Goal: Task Accomplishment & Management: Manage account settings

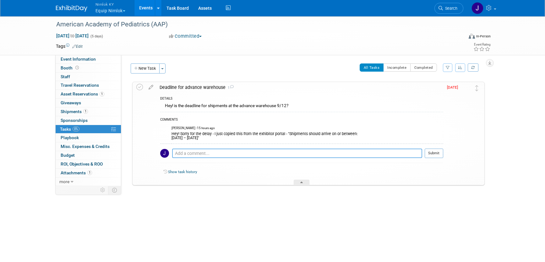
click at [234, 154] on textarea at bounding box center [297, 153] width 250 height 9
drag, startPoint x: 265, startPoint y: 154, endPoint x: 300, endPoint y: 157, distance: 34.7
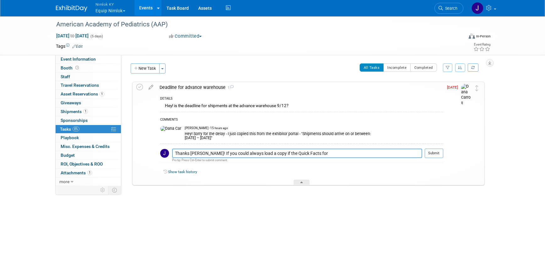
click at [265, 154] on textarea "Thanks Dana! If you could always load a copy if the Quick Facts for" at bounding box center [297, 153] width 250 height 9
click at [314, 154] on textarea "Thanks Dana! If you could always load a copy of the Quick Facts for" at bounding box center [297, 153] width 250 height 9
type textarea "Thanks Dana! If you could always load a copy of the Quick Facts for me, that wo…"
click at [433, 158] on button "Submit" at bounding box center [434, 153] width 19 height 9
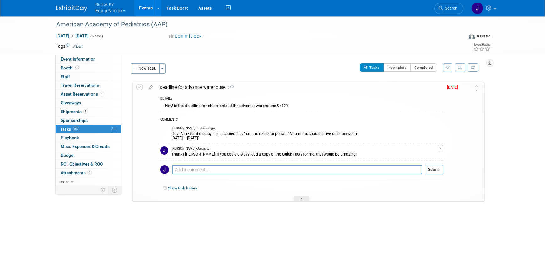
click at [271, 139] on div "Hey! Sorry for the delay - I just copied this from the exhibitor portal - "Ship…" at bounding box center [305, 135] width 266 height 10
click at [290, 134] on div "Hey! Sorry for the delay - I just copied this from the exhibitor portal - "Ship…" at bounding box center [305, 135] width 266 height 10
drag, startPoint x: 290, startPoint y: 134, endPoint x: 302, endPoint y: 136, distance: 12.1
click at [302, 136] on div "Hey! Sorry for the delay - I just copied this from the exhibitor portal - "Ship…" at bounding box center [305, 135] width 266 height 10
copy div "Shipments should arrive on or between: Monday, August 18 – Wednesday, September…"
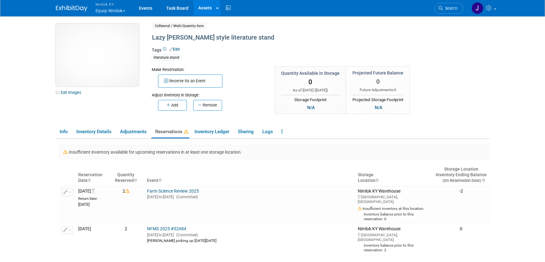
click at [104, 67] on img at bounding box center [97, 55] width 83 height 63
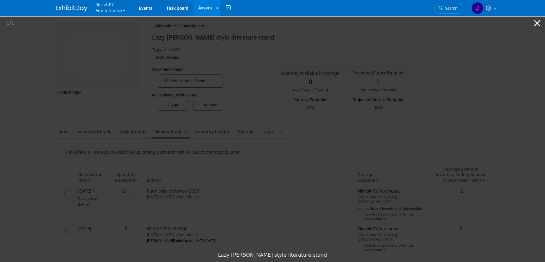
click at [536, 22] on button "Close gallery" at bounding box center [537, 23] width 16 height 15
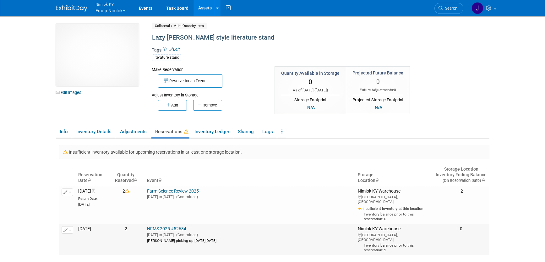
scroll to position [1, 0]
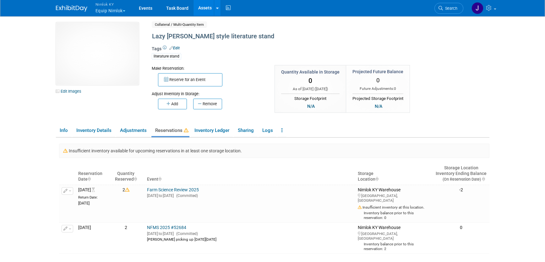
click at [113, 10] on button "Nimlok KY Equip Nimlok" at bounding box center [114, 8] width 38 height 16
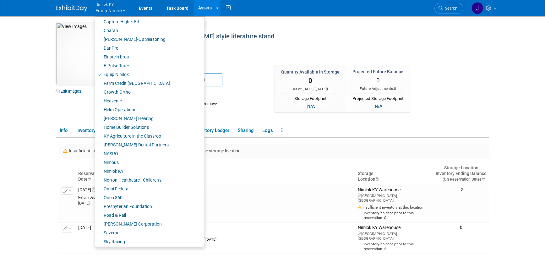
scroll to position [159, 0]
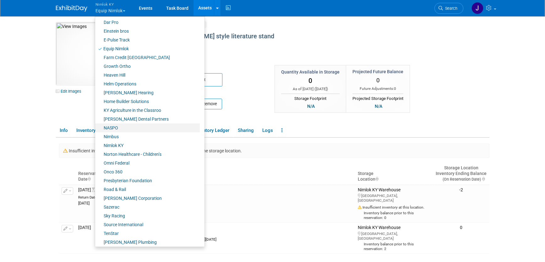
click at [132, 128] on link "NASPO" at bounding box center [147, 127] width 105 height 9
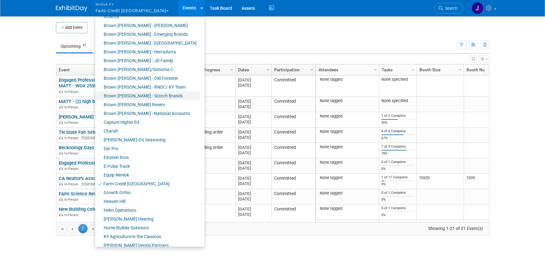
scroll to position [99, 0]
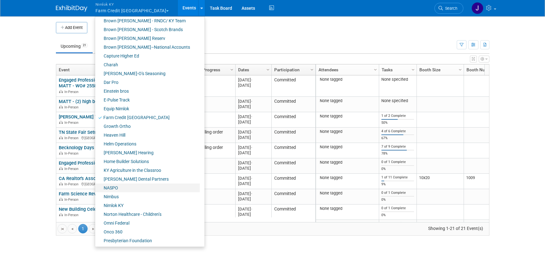
click at [137, 186] on link "NASPO" at bounding box center [147, 187] width 105 height 9
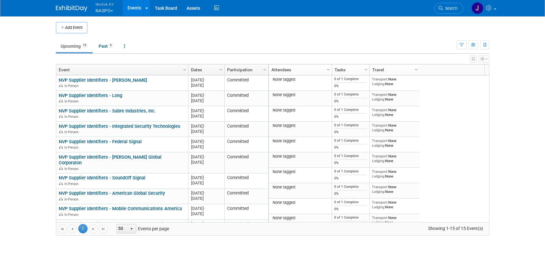
click at [103, 10] on button "Nimlok KY NASPO" at bounding box center [108, 8] width 27 height 16
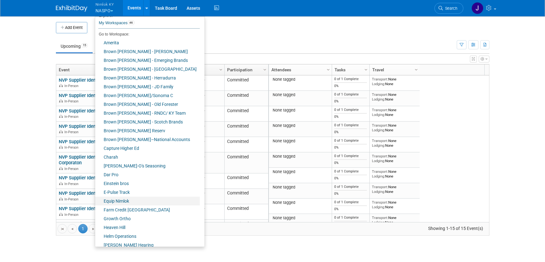
scroll to position [7, 0]
click at [146, 211] on link "Farm Credit [GEOGRAPHIC_DATA]" at bounding box center [147, 209] width 105 height 9
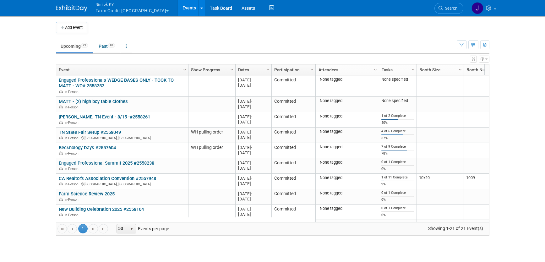
click at [133, 9] on button "Nimlok KY Farm Credit Mid America" at bounding box center [136, 8] width 82 height 16
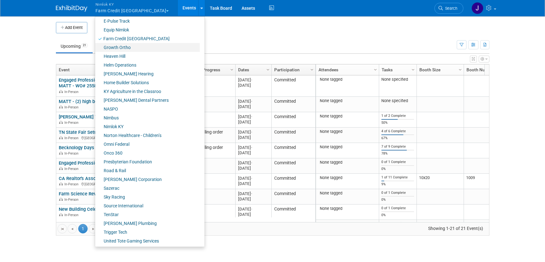
scroll to position [182, 0]
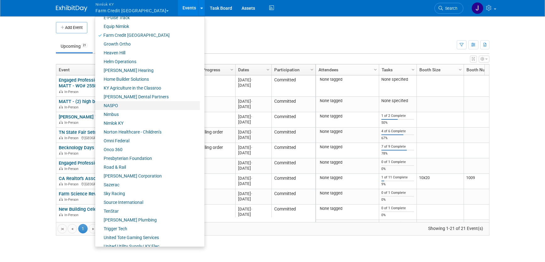
click at [130, 104] on link "NASPO" at bounding box center [147, 105] width 105 height 9
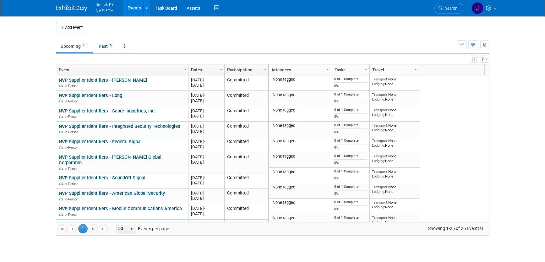
click at [104, 12] on button "Nimlok KY NASPO" at bounding box center [108, 8] width 27 height 16
click at [101, 8] on button "Nimlok KY NASPO" at bounding box center [108, 8] width 27 height 16
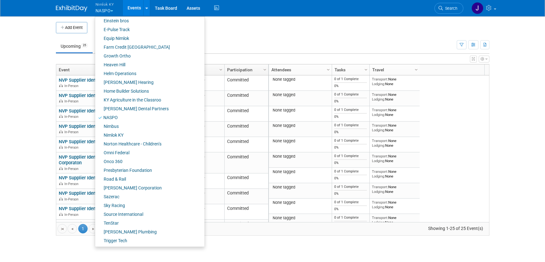
scroll to position [205, 0]
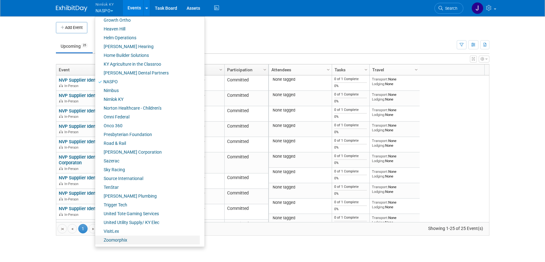
click at [123, 243] on link "Zoomorphix" at bounding box center [147, 240] width 105 height 9
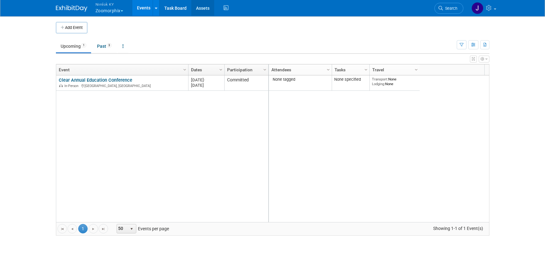
click at [202, 5] on link "Assets" at bounding box center [202, 8] width 23 height 16
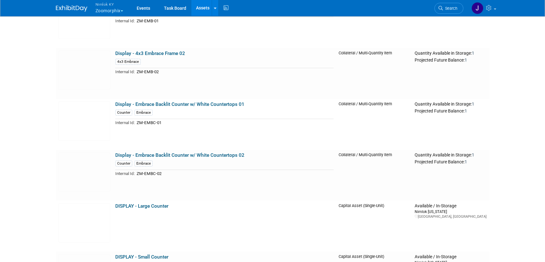
scroll to position [439, 0]
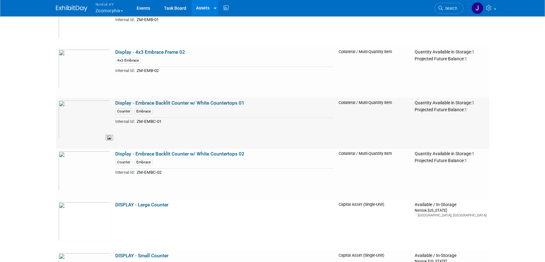
click at [90, 108] on img at bounding box center [84, 119] width 52 height 39
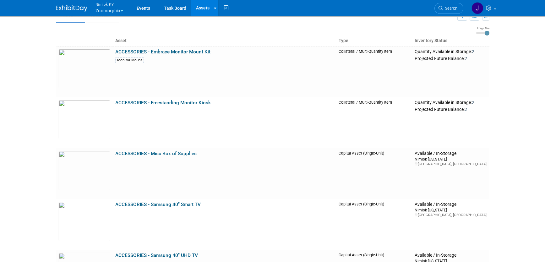
scroll to position [0, 0]
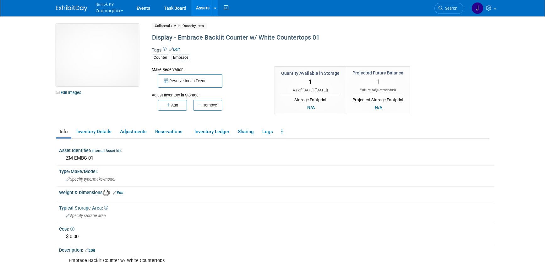
click at [100, 45] on img at bounding box center [97, 55] width 83 height 63
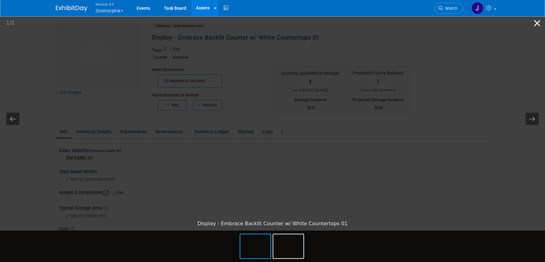
click at [541, 20] on button "Close gallery" at bounding box center [537, 23] width 16 height 15
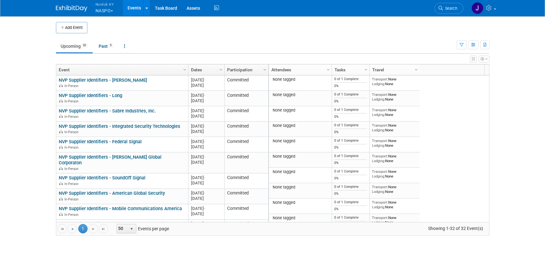
click at [107, 10] on button "Nimlok KY NASPO" at bounding box center [108, 8] width 27 height 16
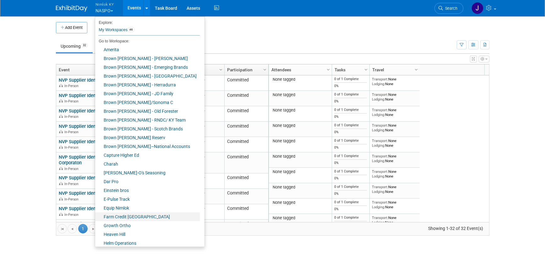
click at [149, 218] on link "Farm Credit [GEOGRAPHIC_DATA]" at bounding box center [147, 216] width 105 height 9
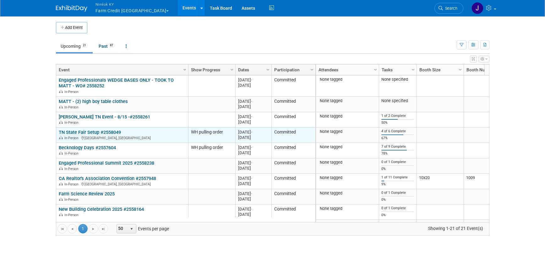
click at [102, 132] on link "TN State Fair Setup #2558049" at bounding box center [90, 132] width 62 height 6
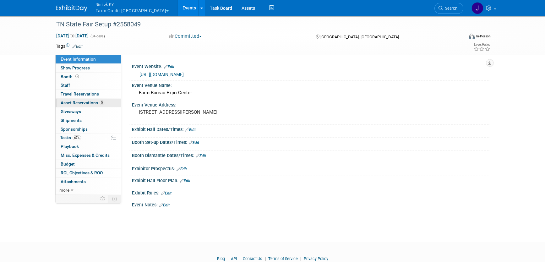
click at [93, 104] on span "Asset Reservations 5" at bounding box center [83, 102] width 44 height 5
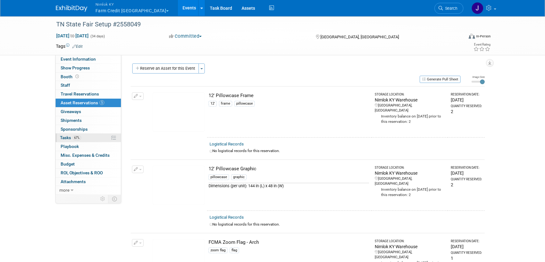
click at [92, 138] on link "67% Tasks 67%" at bounding box center [88, 138] width 65 height 8
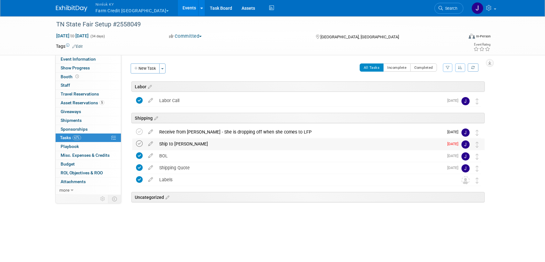
click at [138, 144] on icon at bounding box center [139, 143] width 7 height 7
click at [123, 10] on button "Nimlok KY Farm Credit Mid America" at bounding box center [136, 8] width 82 height 16
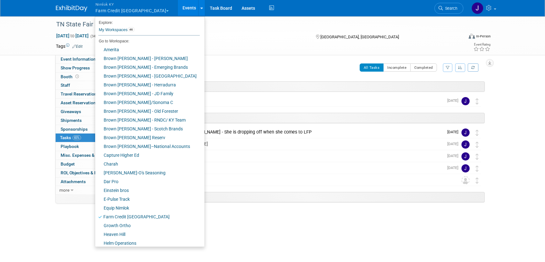
click at [123, 10] on button "Nimlok KY Farm Credit Mid America" at bounding box center [136, 8] width 82 height 16
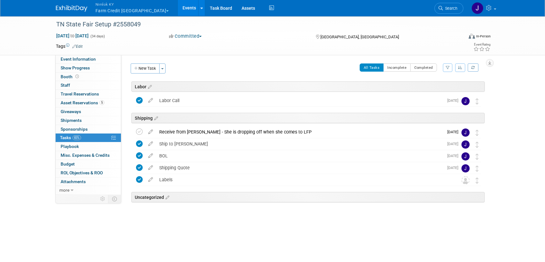
click at [123, 10] on button "Nimlok KY Farm Credit Mid America" at bounding box center [136, 8] width 82 height 16
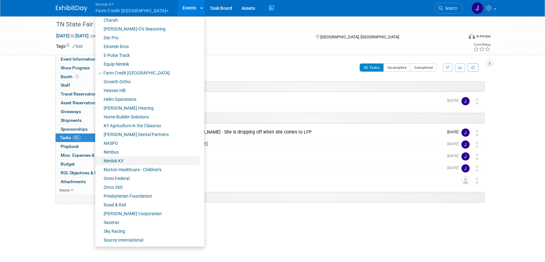
scroll to position [145, 0]
click at [128, 188] on link "Onco 360" at bounding box center [147, 186] width 105 height 9
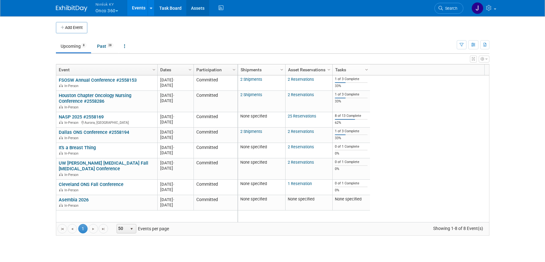
click at [197, 11] on link "Assets" at bounding box center [197, 8] width 23 height 16
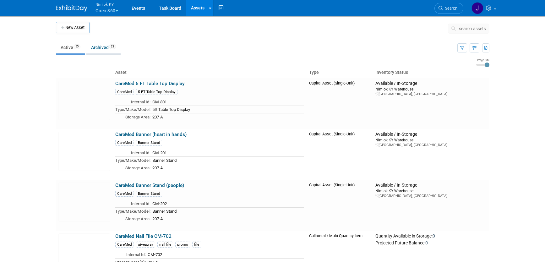
click at [100, 45] on link "Archived 23" at bounding box center [103, 47] width 34 height 12
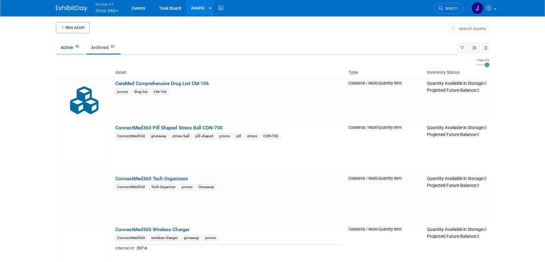
click at [64, 46] on link "Active 55" at bounding box center [70, 47] width 29 height 12
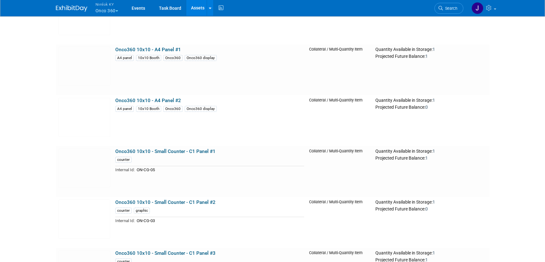
scroll to position [1380, 0]
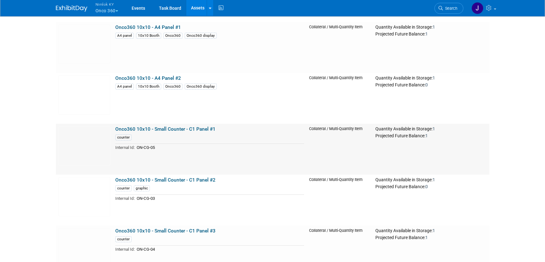
click at [181, 128] on link "Onco360 10x10 - Small Counter - C1 Panel #1" at bounding box center [165, 129] width 100 height 6
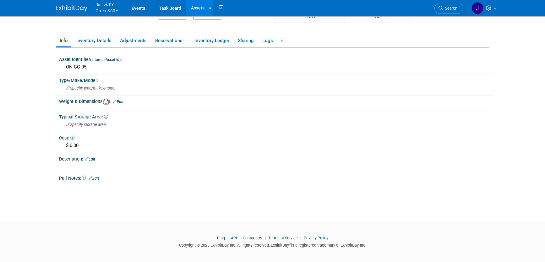
scroll to position [92, 0]
click at [282, 41] on icon at bounding box center [282, 39] width 1 height 5
click at [293, 64] on link "Archive Asset" at bounding box center [305, 63] width 55 height 11
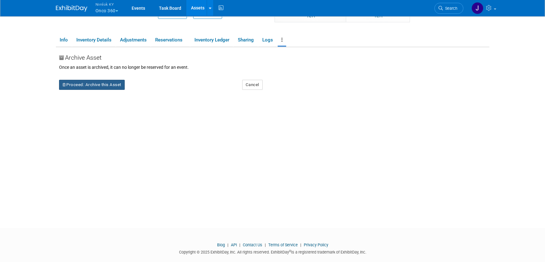
click at [114, 85] on button "Proceed: Archive this Asset" at bounding box center [92, 85] width 66 height 10
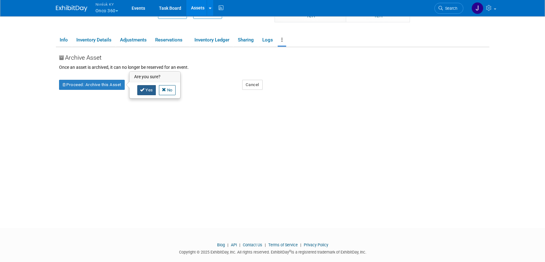
click at [152, 91] on link "Yes" at bounding box center [146, 90] width 19 height 10
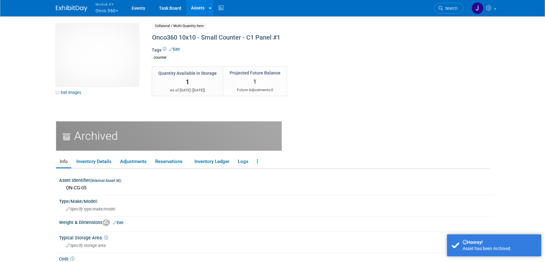
click at [196, 7] on link "Assets" at bounding box center [197, 8] width 23 height 16
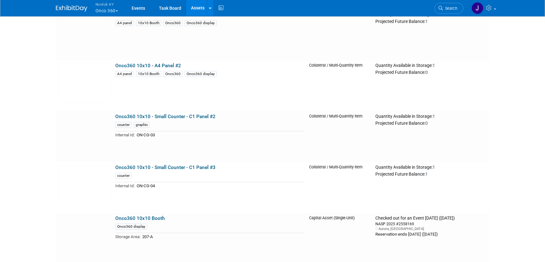
scroll to position [1393, 0]
click at [173, 118] on link "Onco360 10x10 - Small Counter - C1 Panel #2" at bounding box center [165, 116] width 100 height 6
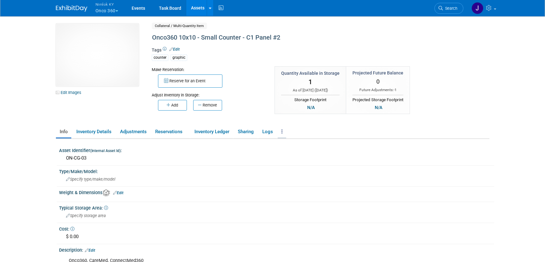
click at [286, 132] on link at bounding box center [282, 131] width 8 height 11
click at [298, 155] on link "Archive Asset" at bounding box center [305, 155] width 55 height 11
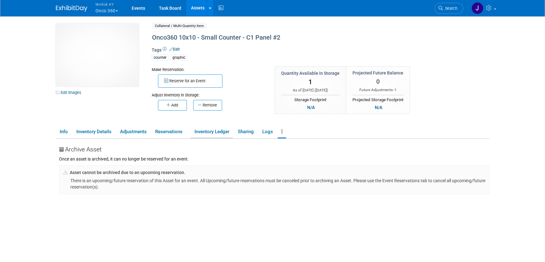
click at [212, 133] on link "Inventory Ledger" at bounding box center [212, 131] width 42 height 11
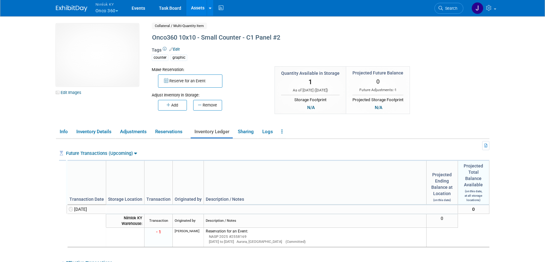
scroll to position [1, 0]
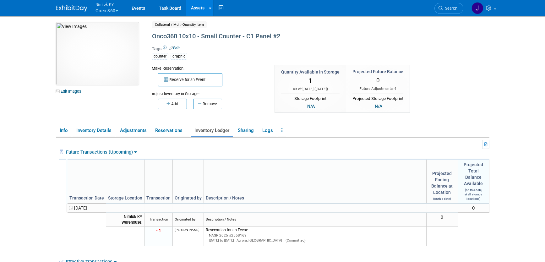
click at [199, 7] on link "Assets" at bounding box center [197, 8] width 23 height 16
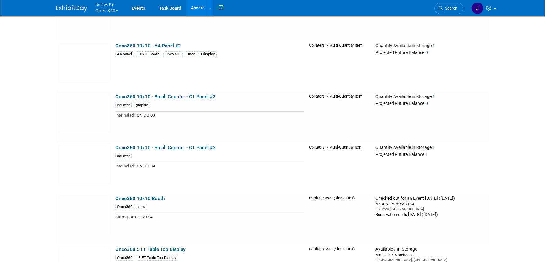
scroll to position [1430, 0]
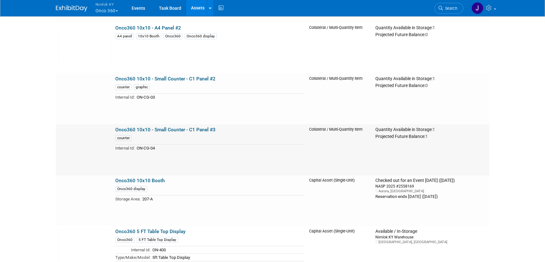
click at [145, 129] on link "Onco360 10x10 - Small Counter - C1 Panel #3" at bounding box center [165, 130] width 100 height 6
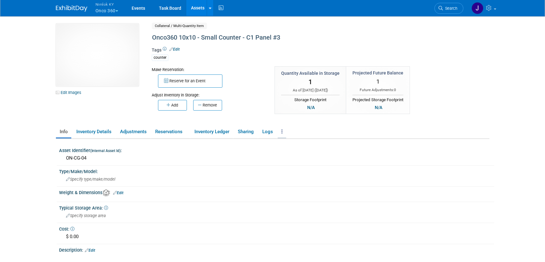
click at [285, 131] on link at bounding box center [282, 131] width 8 height 11
click at [305, 158] on link "Archive Asset" at bounding box center [305, 155] width 55 height 11
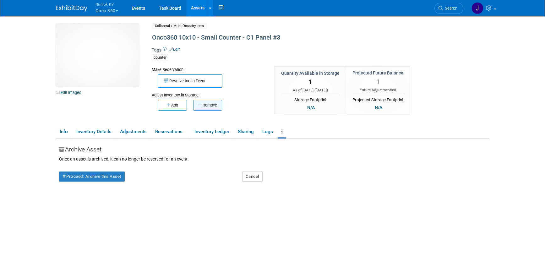
click at [212, 105] on button "Remove" at bounding box center [207, 105] width 29 height 11
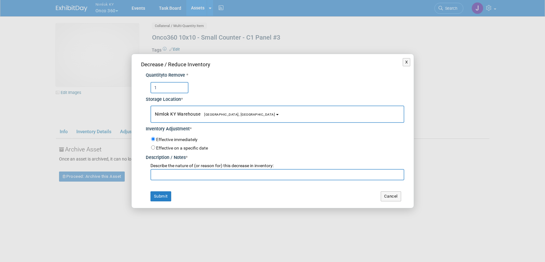
type input "1"
click at [175, 177] on input "text" at bounding box center [277, 174] width 254 height 11
type input "Tim said to toss"
click at [162, 194] on button "Submit" at bounding box center [160, 196] width 21 height 10
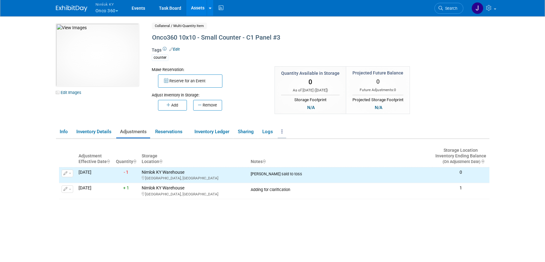
click at [285, 131] on link at bounding box center [282, 131] width 8 height 11
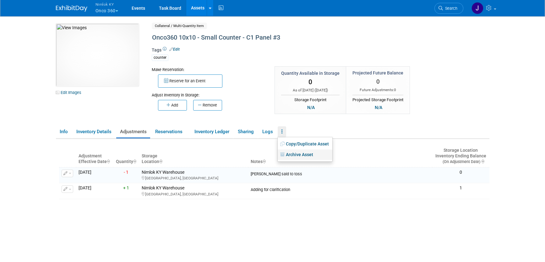
click at [303, 153] on link "Archive Asset" at bounding box center [305, 155] width 55 height 11
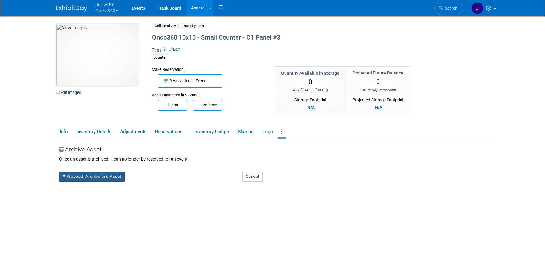
click at [117, 177] on button "Proceed: Archive this Asset" at bounding box center [92, 177] width 66 height 10
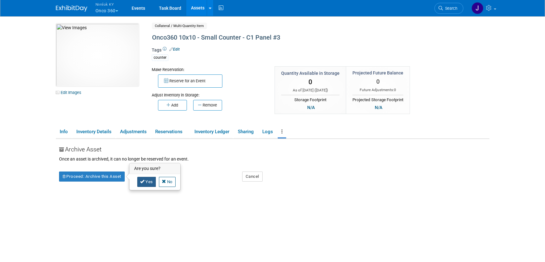
click at [150, 183] on link "Yes" at bounding box center [146, 182] width 19 height 10
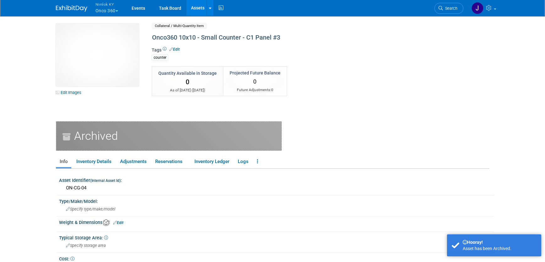
click at [203, 8] on link "Assets" at bounding box center [197, 8] width 23 height 16
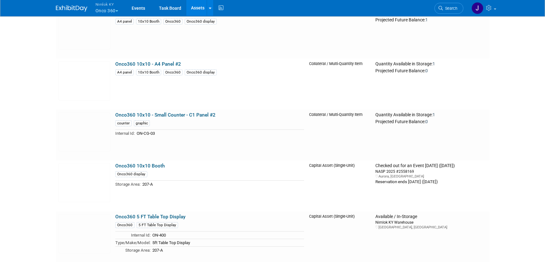
scroll to position [1395, 0]
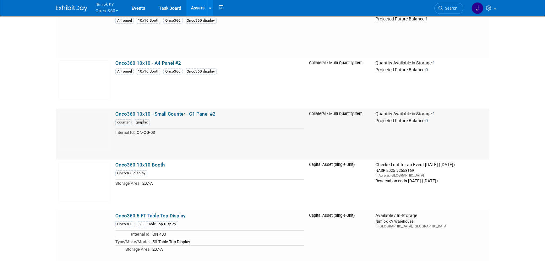
click at [148, 113] on link "Onco360 10x10 - Small Counter - C1 Panel #2" at bounding box center [165, 114] width 100 height 6
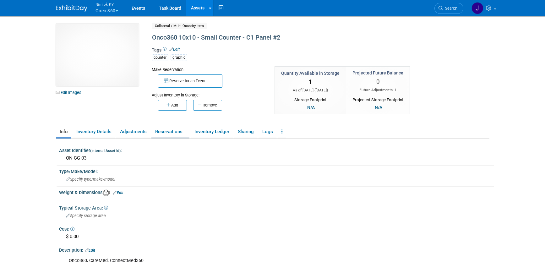
click at [170, 132] on link "Reservations" at bounding box center [170, 131] width 38 height 11
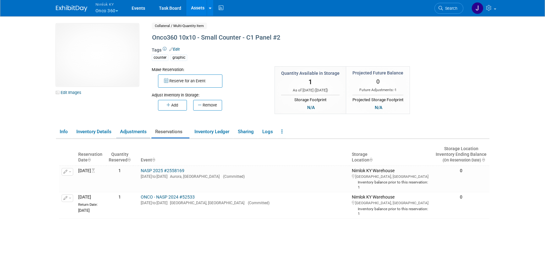
click at [143, 132] on link "Adjustments" at bounding box center [133, 131] width 34 height 11
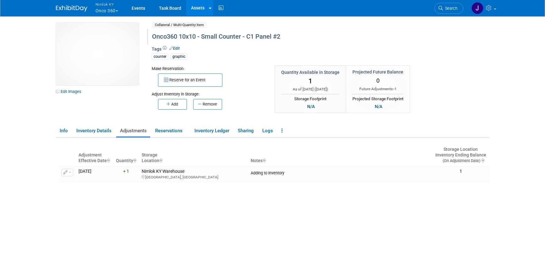
scroll to position [1, 0]
click at [109, 11] on button "Nimlok KY Onco 360" at bounding box center [110, 8] width 31 height 16
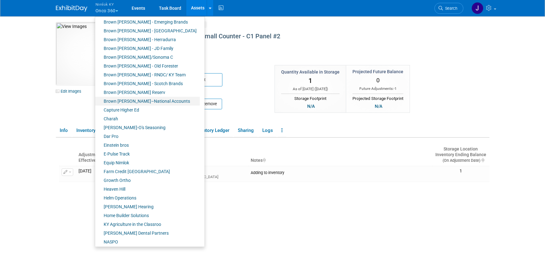
scroll to position [199, 0]
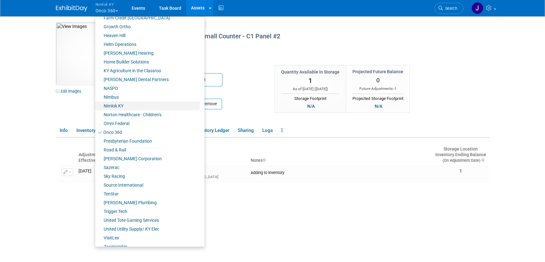
click at [116, 108] on link "Nimlok KY" at bounding box center [147, 105] width 105 height 9
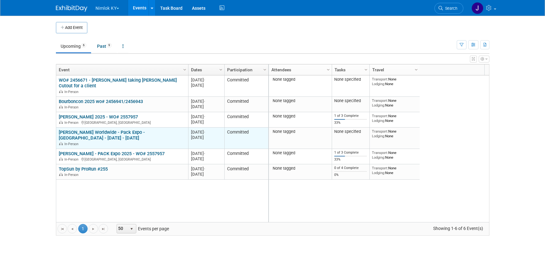
click at [79, 133] on link "Brady Worldwide - Pack Expo - Las Vegas - Sept 29 - Oct 1 2025" at bounding box center [102, 135] width 86 height 12
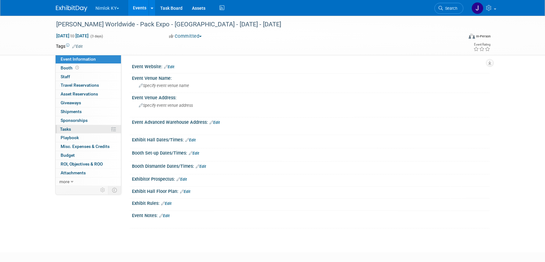
click at [75, 129] on link "0% Tasks 0%" at bounding box center [88, 129] width 65 height 8
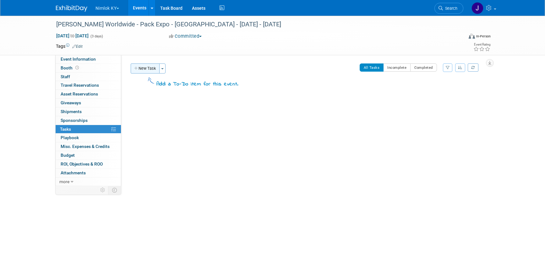
click at [153, 68] on button "New Task" at bounding box center [145, 68] width 29 height 10
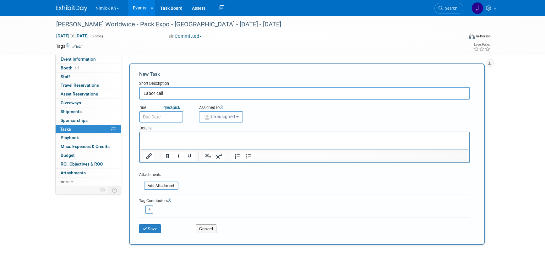
type input "Labor call"
click at [163, 121] on body "Nimlok KY Explore: My Workspaces 46 Go to Workspace: Amerita Brown Forman - Ann…" at bounding box center [272, 131] width 545 height 262
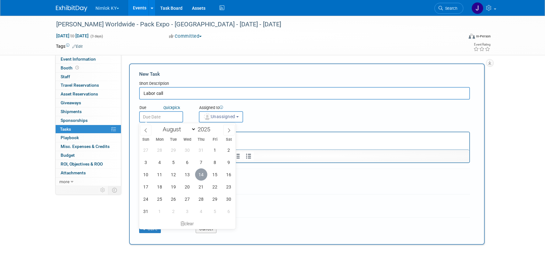
click at [204, 173] on span "14" at bounding box center [201, 174] width 12 height 12
type input "Aug 14, 2025"
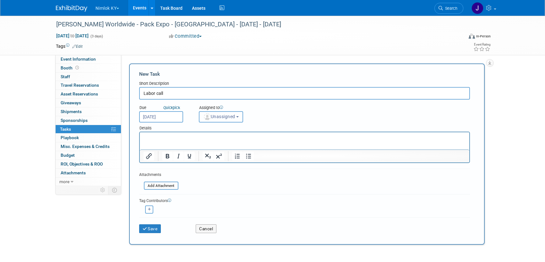
click at [225, 120] on button "Unassigned" at bounding box center [221, 116] width 45 height 11
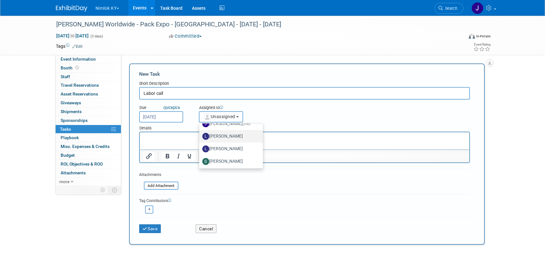
scroll to position [45, 0]
click at [243, 123] on span "(me)" at bounding box center [247, 124] width 8 height 4
click at [200, 123] on input "Jamie Dunn (me)" at bounding box center [198, 123] width 4 height 4
select select "6959d863-ee32-42c4-bffe-2330cab25484"
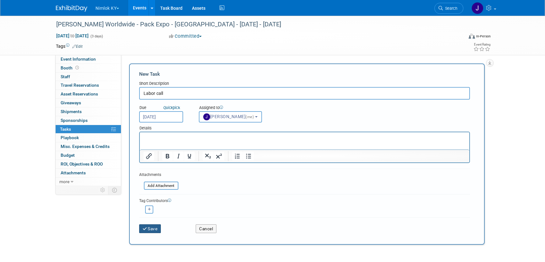
click at [151, 229] on button "Save" at bounding box center [150, 228] width 22 height 9
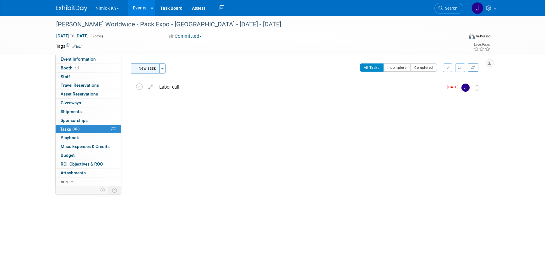
click at [149, 71] on button "New Task" at bounding box center [145, 68] width 29 height 10
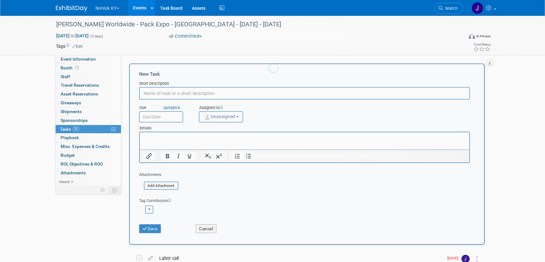
scroll to position [0, 0]
click at [147, 92] on input "LAbor Call Confirmed" at bounding box center [304, 93] width 331 height 13
type input "Labor Call Confirmed"
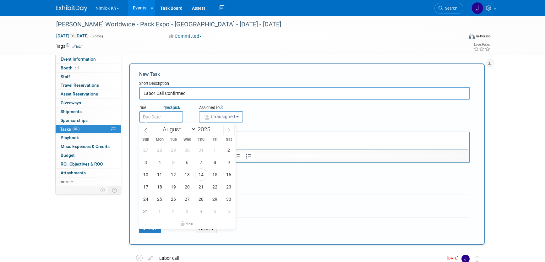
click at [165, 115] on input "text" at bounding box center [161, 116] width 44 height 11
click at [162, 186] on span "18" at bounding box center [160, 187] width 12 height 12
type input "Aug 18, 2025"
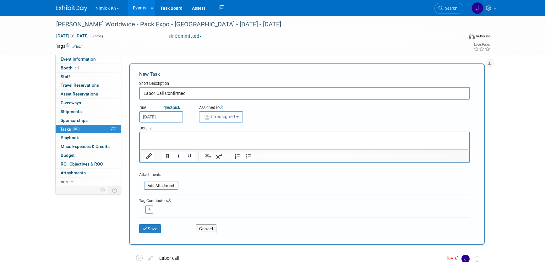
click at [219, 118] on span "Unassigned" at bounding box center [219, 116] width 32 height 5
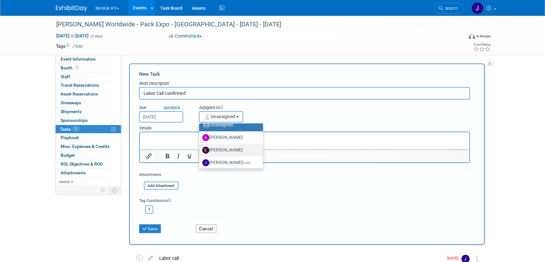
scroll to position [8, 0]
click at [232, 159] on label "Jamie Dunn (me)" at bounding box center [229, 161] width 54 height 10
click at [200, 159] on input "Jamie Dunn (me)" at bounding box center [198, 161] width 4 height 4
select select "6959d863-ee32-42c4-bffe-2330cab25484"
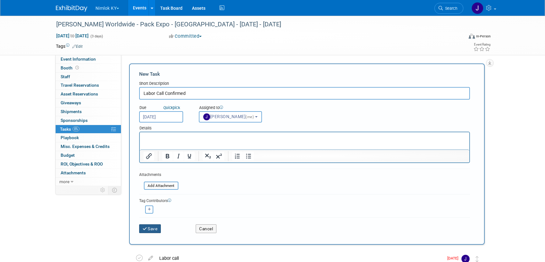
click at [156, 229] on button "Save" at bounding box center [150, 228] width 22 height 9
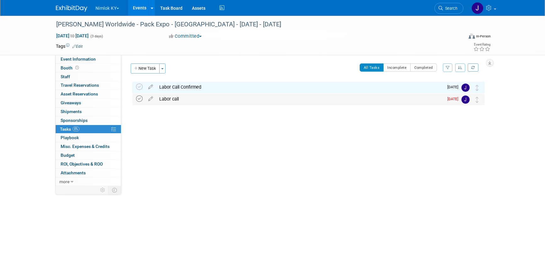
click at [139, 98] on icon at bounding box center [139, 99] width 7 height 7
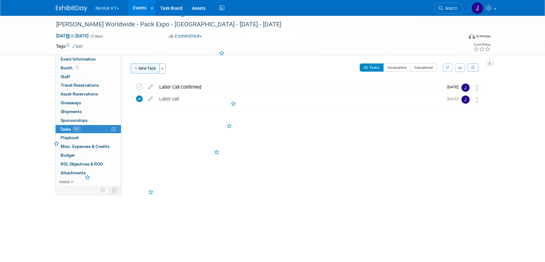
click at [148, 67] on button "New Task" at bounding box center [145, 68] width 29 height 10
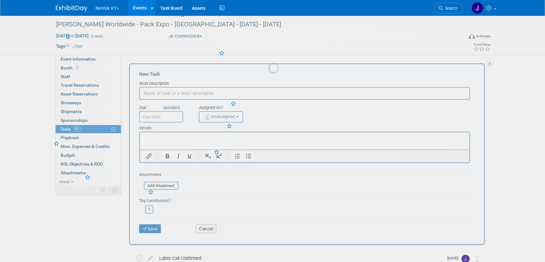
scroll to position [0, 0]
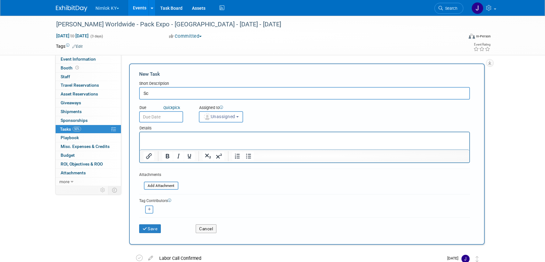
type input "S"
type input "SCH call with City Mger"
click at [152, 118] on input "text" at bounding box center [161, 116] width 44 height 11
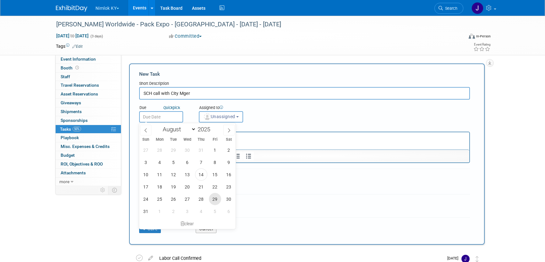
click at [215, 199] on span "29" at bounding box center [215, 199] width 12 height 12
type input "Aug 29, 2025"
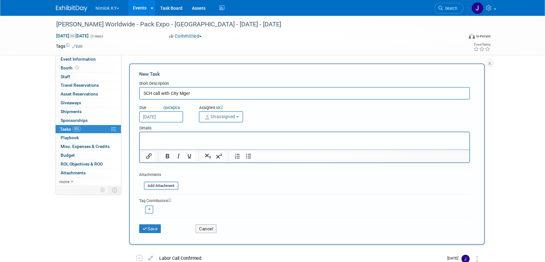
click at [232, 120] on button "Unassigned" at bounding box center [221, 116] width 45 height 11
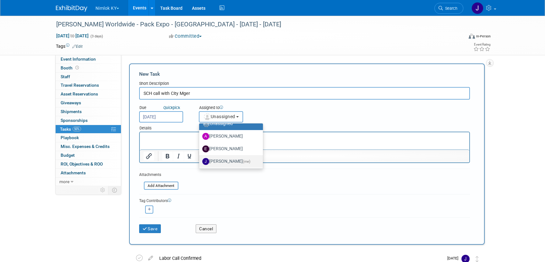
scroll to position [8, 0]
click at [243, 159] on span "(me)" at bounding box center [247, 161] width 8 height 4
click at [200, 159] on input "Jamie Dunn (me)" at bounding box center [198, 160] width 4 height 4
select select "6959d863-ee32-42c4-bffe-2330cab25484"
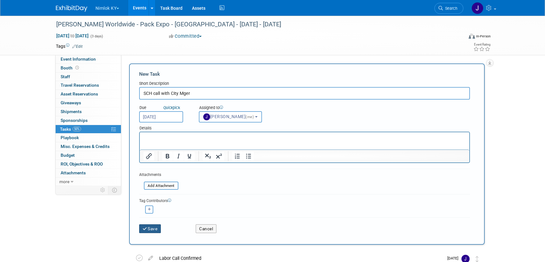
click at [144, 232] on button "Save" at bounding box center [150, 228] width 22 height 9
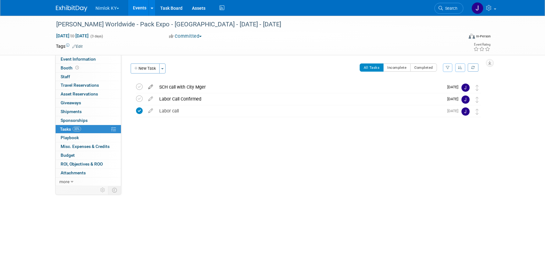
click at [150, 85] on icon at bounding box center [150, 86] width 11 height 8
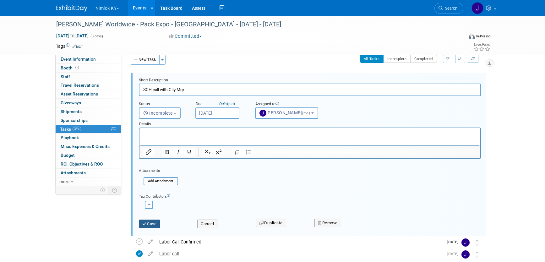
scroll to position [9, 0]
type input "SCH call with City Mgr"
click at [160, 224] on button "Save" at bounding box center [149, 223] width 21 height 9
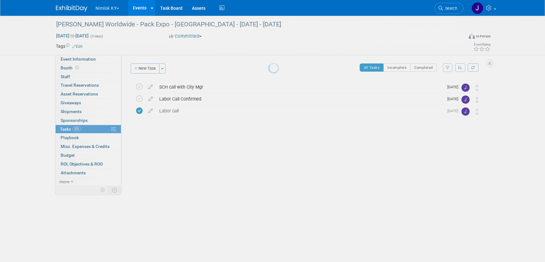
scroll to position [0, 0]
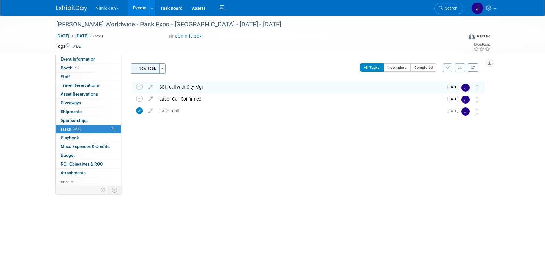
click at [153, 71] on button "New Task" at bounding box center [145, 68] width 29 height 10
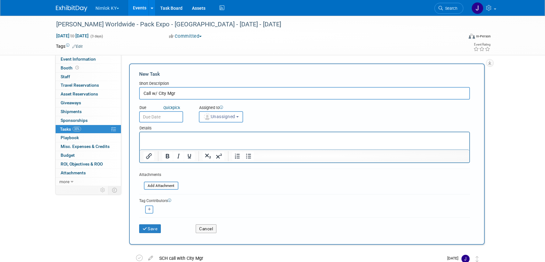
type input "Call w/ City Mgr"
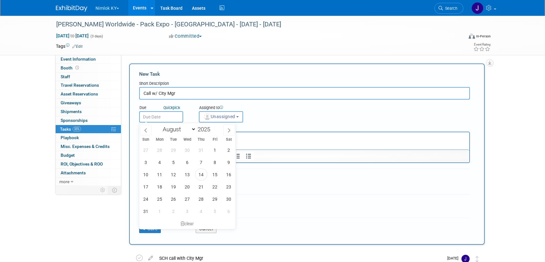
click at [174, 122] on body "Nimlok KY Explore: My Workspaces 46 Go to Workspace: Amerita Brown Forman - Ann…" at bounding box center [272, 131] width 545 height 262
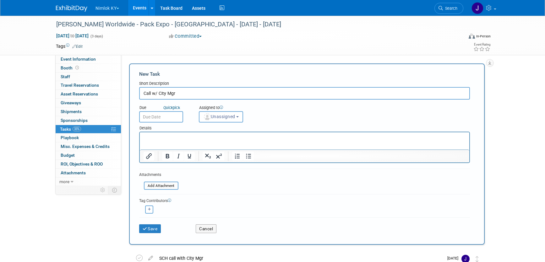
click at [276, 115] on div "Assigned to <img src="https://www.exhibitday.com/Images/Unassigned-User-Icon.pn…" at bounding box center [236, 112] width 85 height 20
click at [232, 116] on span "Unassigned" at bounding box center [219, 116] width 32 height 5
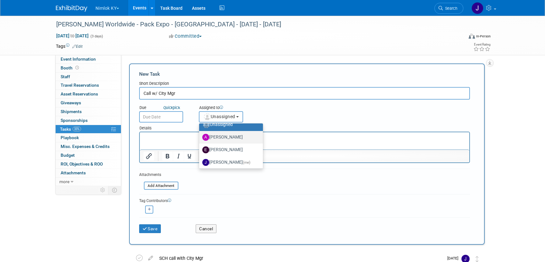
scroll to position [9, 0]
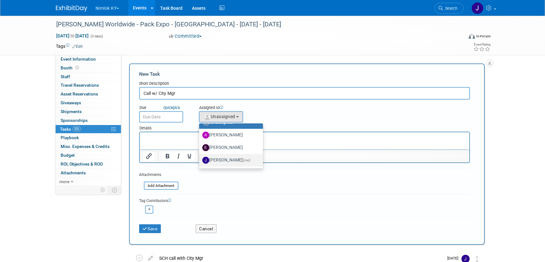
click at [234, 163] on label "Jamie Dunn (me)" at bounding box center [229, 160] width 54 height 10
click at [200, 161] on input "Jamie Dunn (me)" at bounding box center [198, 159] width 4 height 4
select select "6959d863-ee32-42c4-bffe-2330cab25484"
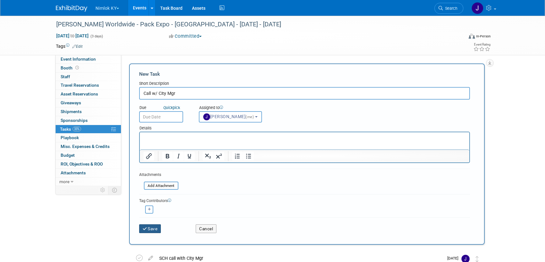
click at [156, 231] on button "Save" at bounding box center [150, 228] width 22 height 9
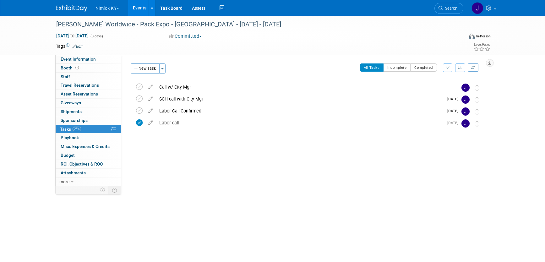
click at [109, 8] on button "Nimlok KY" at bounding box center [111, 7] width 32 height 14
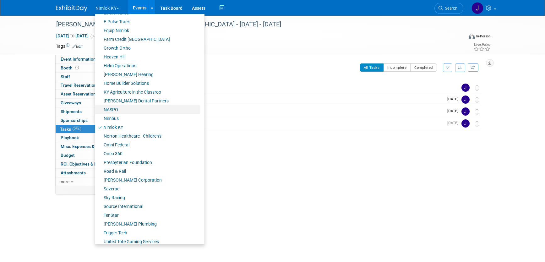
scroll to position [174, 0]
click at [133, 109] on link "NASPO" at bounding box center [147, 111] width 105 height 9
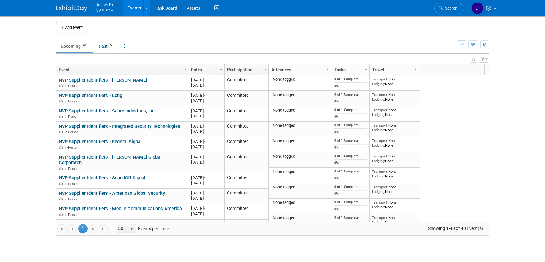
click at [112, 10] on button "Nimlok KY NASPO" at bounding box center [108, 8] width 27 height 16
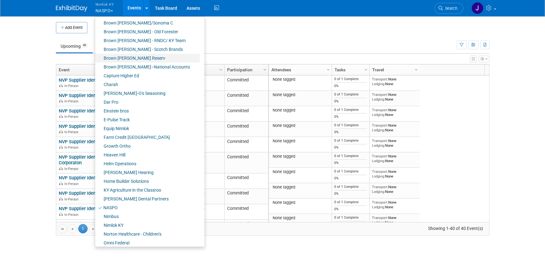
scroll to position [80, 0]
click at [137, 134] on link "Farm Credit [GEOGRAPHIC_DATA]" at bounding box center [147, 136] width 105 height 9
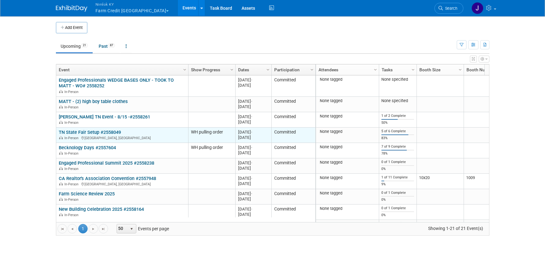
click at [100, 133] on link "TN State Fair Setup #2558049" at bounding box center [90, 132] width 62 height 6
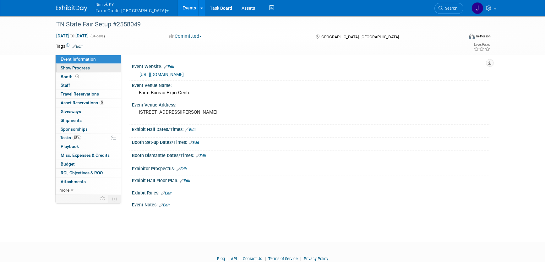
click at [94, 66] on link "Show Progress" at bounding box center [88, 68] width 65 height 8
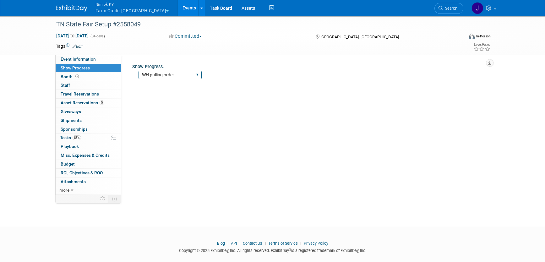
click at [148, 74] on select "Show Complete Working on Services WH pulling order Shipping to ADV WH Show in P…" at bounding box center [170, 75] width 63 height 8
select select "Shipping to ADV WH"
click at [139, 71] on select "Show Complete Working on Services WH pulling order Shipping to ADV WH Show in P…" at bounding box center [170, 75] width 63 height 8
click at [178, 5] on link "Events" at bounding box center [189, 8] width 23 height 16
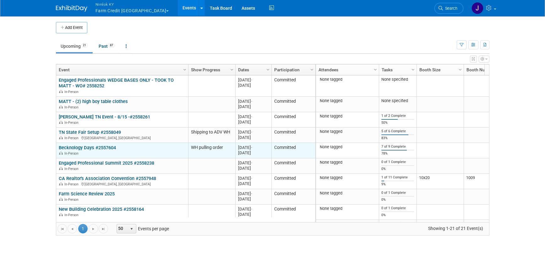
click at [113, 148] on link "Becknology Days #2557604" at bounding box center [87, 148] width 57 height 6
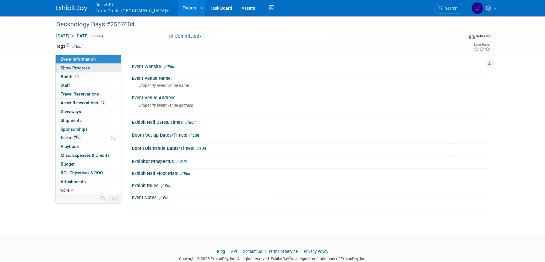
click at [108, 68] on link "Show Progress" at bounding box center [88, 68] width 65 height 8
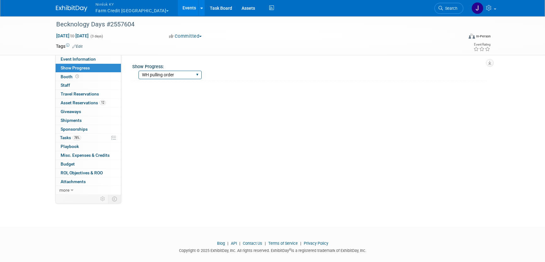
click at [152, 72] on select "Show Complete Working on Services WH pulling order Shipping to ADV WH Show in P…" at bounding box center [170, 75] width 63 height 8
select select "Shipping to ADV WH"
click at [139, 71] on select "Show Complete Working on Services WH pulling order Shipping to ADV WH Show in P…" at bounding box center [170, 75] width 63 height 8
click at [178, 6] on link "Events" at bounding box center [189, 8] width 23 height 16
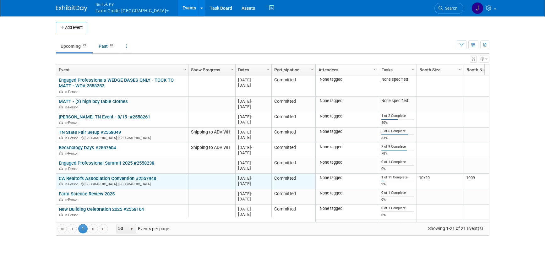
click at [100, 179] on link "CA Realtor's Association Convention #2557948" at bounding box center [107, 179] width 97 height 6
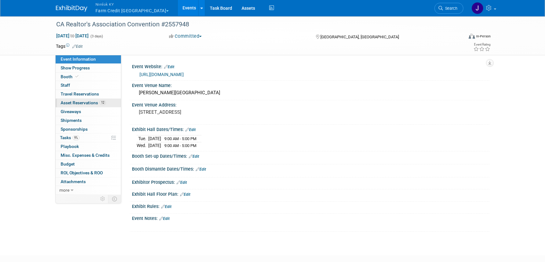
click at [85, 106] on link "12 Asset Reservations 12" at bounding box center [88, 103] width 65 height 8
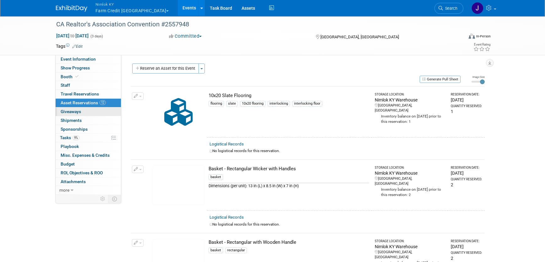
click at [76, 115] on link "0 Giveaways 0" at bounding box center [88, 111] width 65 height 8
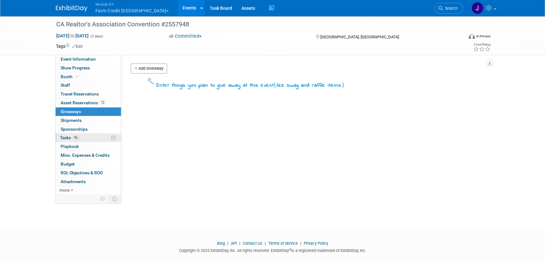
click at [98, 135] on link "9% Tasks 9%" at bounding box center [88, 138] width 65 height 8
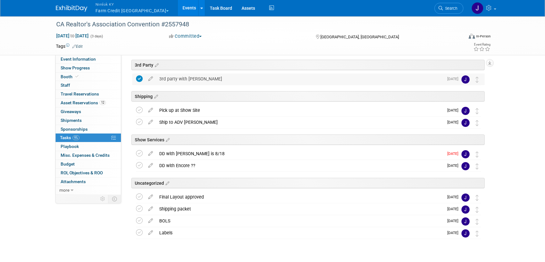
scroll to position [66, 0]
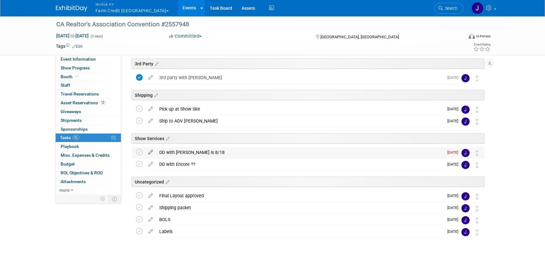
click at [149, 152] on icon at bounding box center [150, 151] width 11 height 8
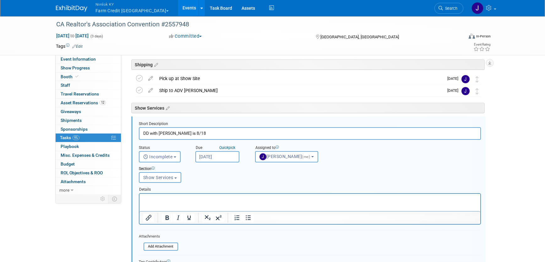
scroll to position [121, 0]
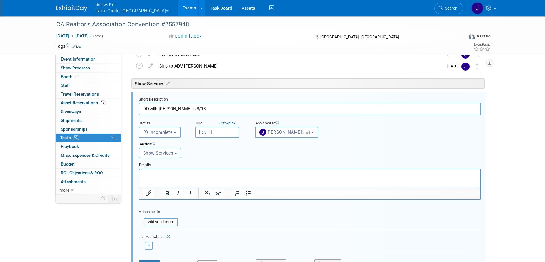
click at [220, 134] on input "Aug 11, 2025" at bounding box center [217, 132] width 44 height 11
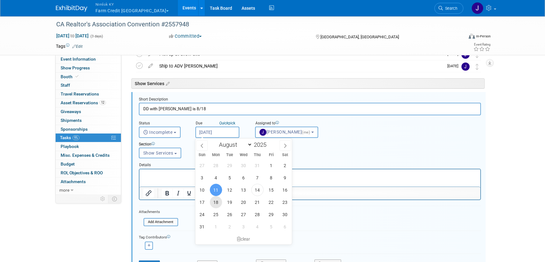
click at [214, 199] on span "18" at bounding box center [216, 202] width 12 height 12
type input "Aug 18, 2025"
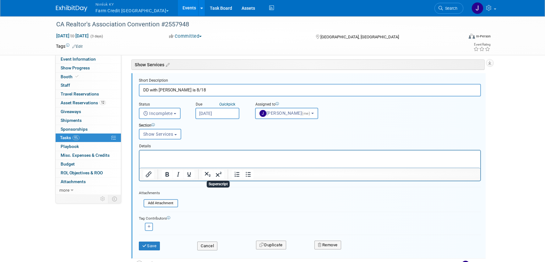
scroll to position [153, 0]
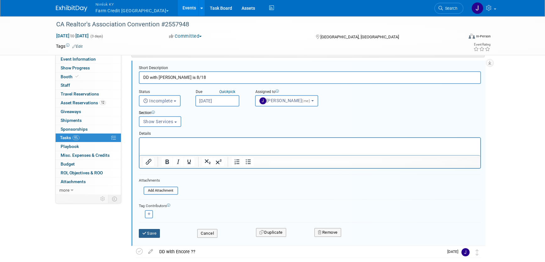
click at [146, 237] on button "Save" at bounding box center [149, 233] width 21 height 9
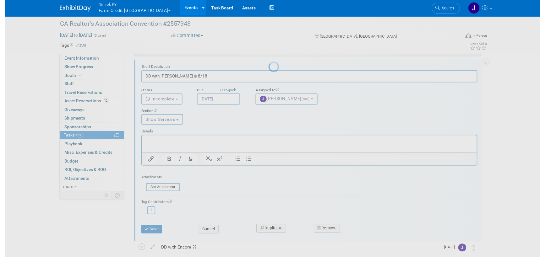
scroll to position [81, 0]
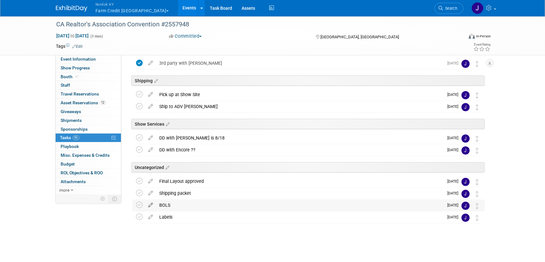
click at [149, 205] on icon at bounding box center [150, 204] width 11 height 8
select select "7"
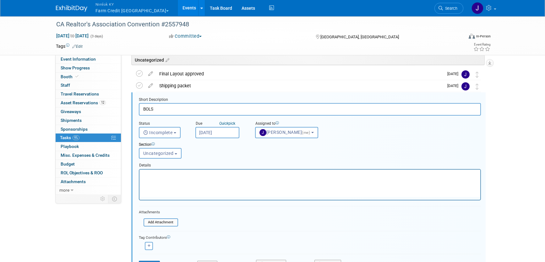
scroll to position [189, 0]
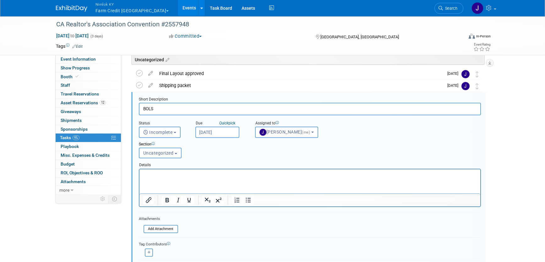
click at [214, 130] on input "[DATE]" at bounding box center [217, 132] width 44 height 11
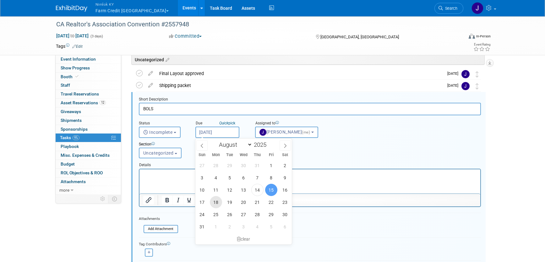
click at [218, 200] on span "18" at bounding box center [216, 202] width 12 height 12
type input "Aug 18, 2025"
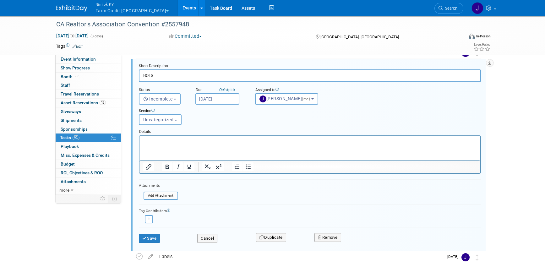
scroll to position [225, 0]
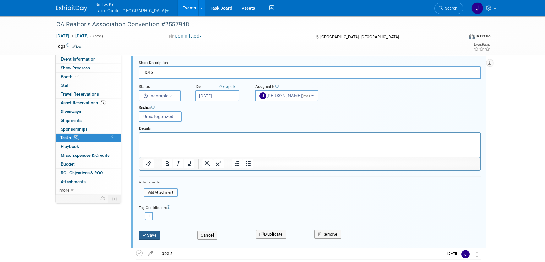
click at [151, 235] on button "Save" at bounding box center [149, 235] width 21 height 9
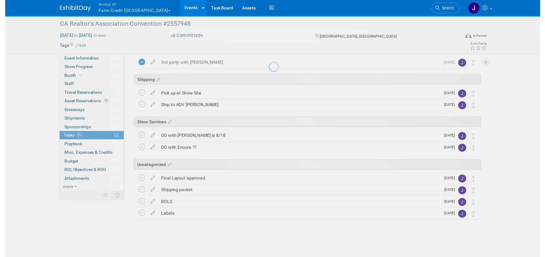
scroll to position [81, 0]
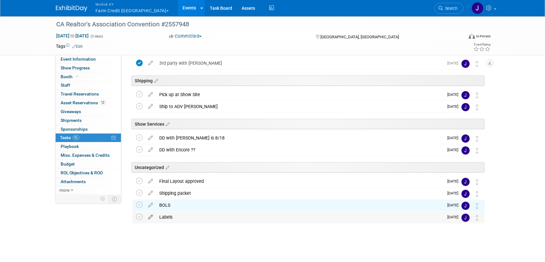
click at [151, 217] on icon at bounding box center [150, 216] width 11 height 8
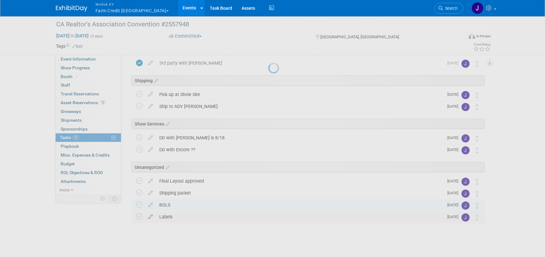
select select "7"
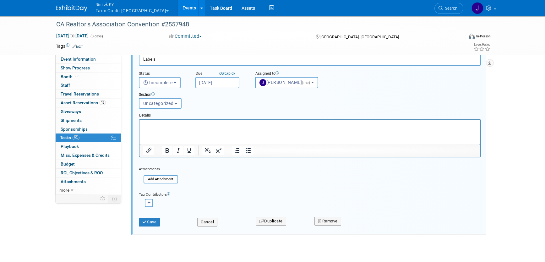
scroll to position [251, 0]
click at [213, 85] on input "[DATE]" at bounding box center [217, 81] width 44 height 11
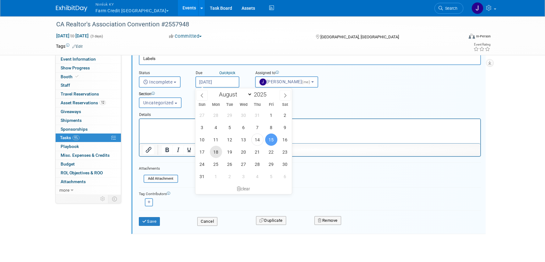
click at [218, 152] on span "18" at bounding box center [216, 152] width 12 height 12
type input "Aug 18, 2025"
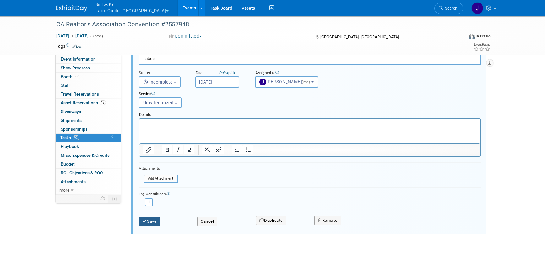
click at [156, 220] on button "Save" at bounding box center [149, 221] width 21 height 9
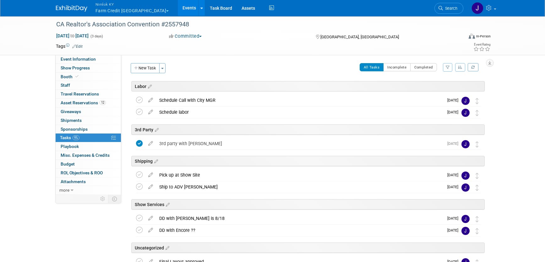
scroll to position [0, 0]
click at [149, 69] on button "New Task" at bounding box center [145, 68] width 29 height 10
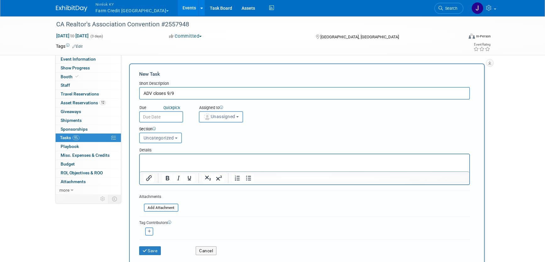
type input "ADV closes 9/9"
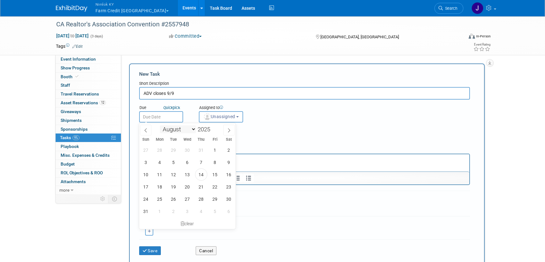
click at [174, 119] on input "text" at bounding box center [161, 116] width 44 height 11
click at [147, 211] on span "31" at bounding box center [146, 211] width 12 height 12
type input "[DATE]"
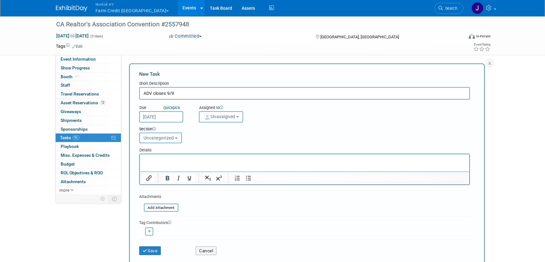
click at [227, 117] on span "Unassigned" at bounding box center [219, 116] width 32 height 5
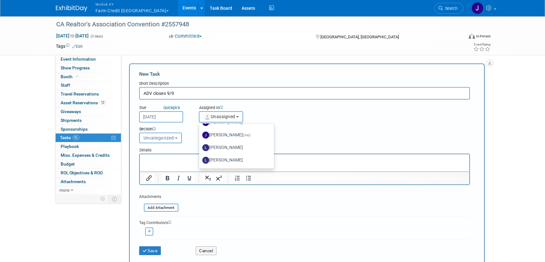
scroll to position [80, 0]
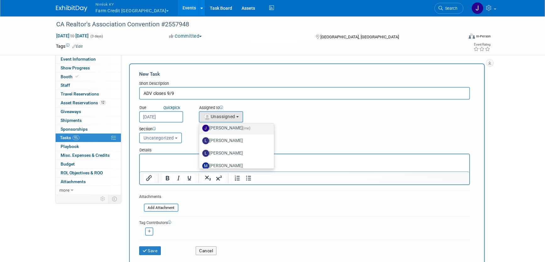
click at [239, 131] on label "Jamie Dunn (me)" at bounding box center [235, 128] width 66 height 10
click at [200, 129] on input "Jamie Dunn (me)" at bounding box center [198, 127] width 4 height 4
select select "6959d863-ee32-42c4-bffe-2330cab25484"
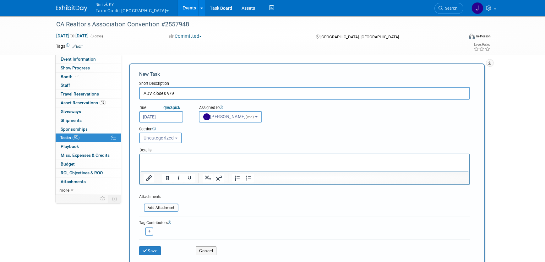
click at [172, 118] on input "[DATE]" at bounding box center [161, 116] width 44 height 11
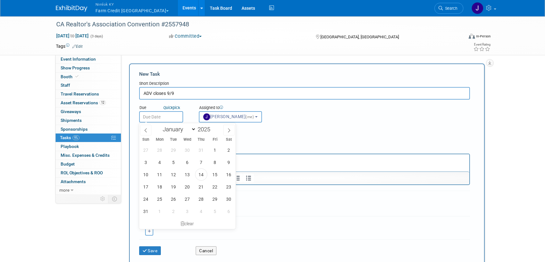
click at [279, 139] on div "Section Uncategorized Labor 3rd Party Shipping Show Services Uncategorized Unca…" at bounding box center [290, 134] width 312 height 22
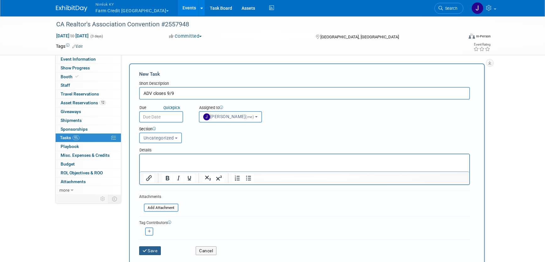
click at [152, 249] on button "Save" at bounding box center [150, 250] width 22 height 9
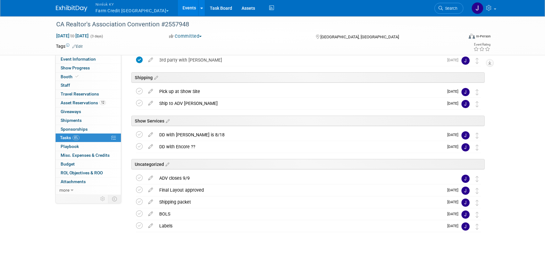
scroll to position [93, 0]
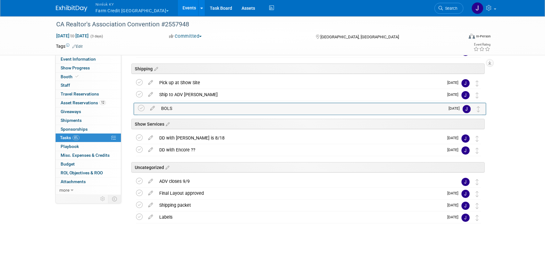
drag, startPoint x: 479, startPoint y: 209, endPoint x: 480, endPoint y: 112, distance: 97.1
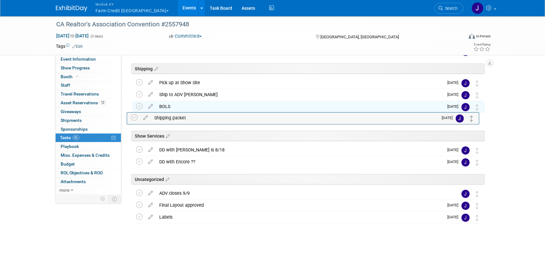
drag, startPoint x: 478, startPoint y: 206, endPoint x: 473, endPoint y: 119, distance: 87.5
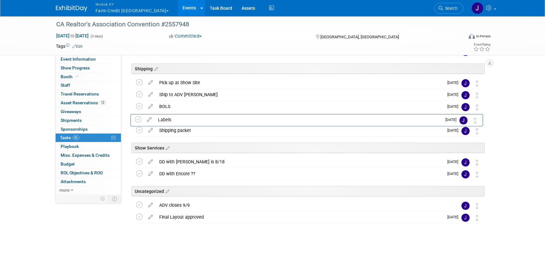
drag, startPoint x: 478, startPoint y: 218, endPoint x: 476, endPoint y: 121, distance: 97.7
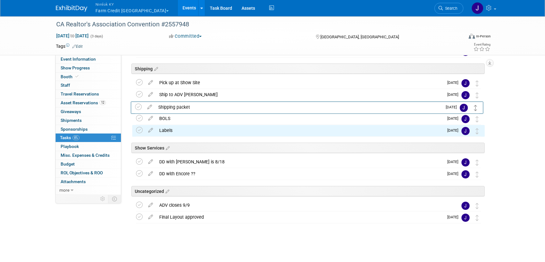
drag, startPoint x: 478, startPoint y: 131, endPoint x: 476, endPoint y: 107, distance: 24.2
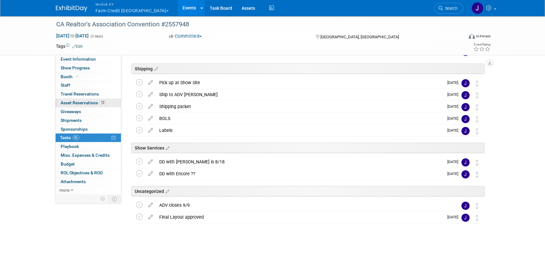
click at [94, 101] on span "Asset Reservations 12" at bounding box center [83, 102] width 45 height 5
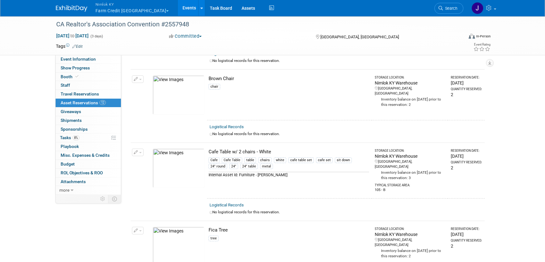
scroll to position [0, 0]
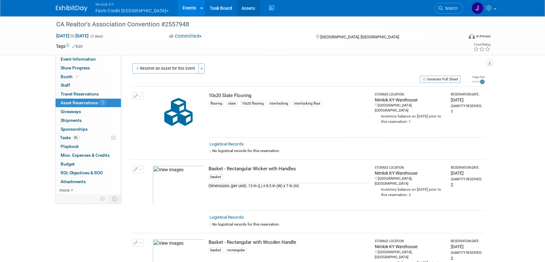
click at [237, 10] on link "Assets" at bounding box center [248, 8] width 23 height 16
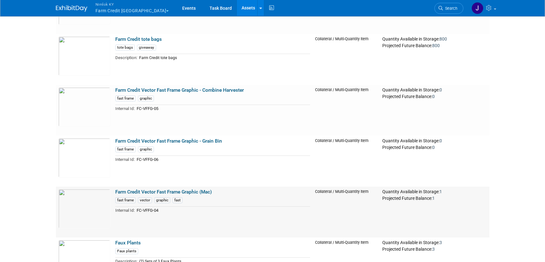
scroll to position [7185, 0]
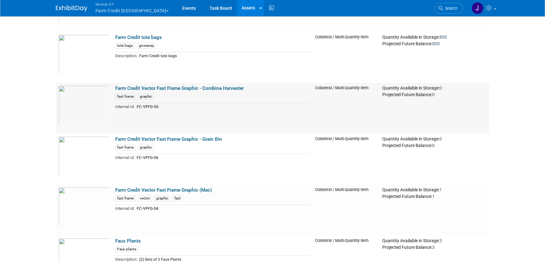
click at [190, 85] on link "Farm Credit Vector Fast Frame Graphic - Combine Harvester" at bounding box center [179, 88] width 129 height 6
click at [162, 137] on link "Farm Credit Vector Fast Frame Graphic - Grain Bin" at bounding box center [168, 139] width 107 height 6
click at [177, 187] on link "Farm Credit Vector Fast Frame Graphic (Mac)" at bounding box center [163, 190] width 96 height 6
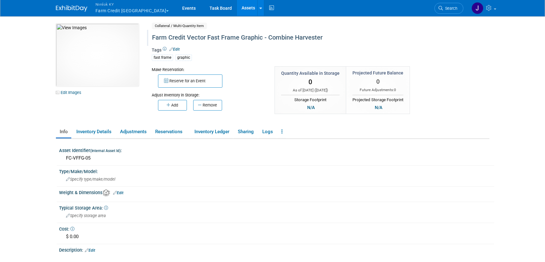
click at [185, 38] on div "Farm Credit Vector Fast Frame Graphic - Combine Harvester" at bounding box center [294, 37] width 288 height 11
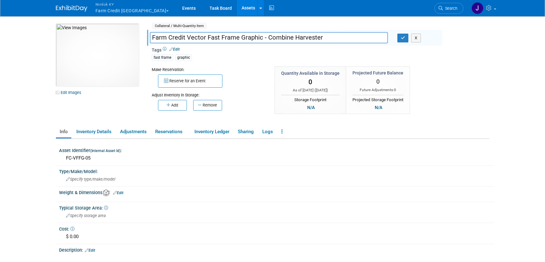
click at [185, 37] on input "Farm Credit Vector Fast Frame Graphic - Combine Harvester" at bounding box center [269, 37] width 238 height 11
type input "Farm Credit - Vector Fast Frame Graphic - Combine Harvester"
click at [404, 37] on icon "button" at bounding box center [403, 38] width 4 height 4
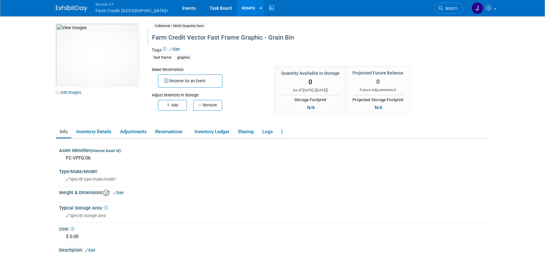
click at [185, 37] on div "Farm Credit Vector Fast Frame Graphic - Grain Bin" at bounding box center [294, 37] width 288 height 11
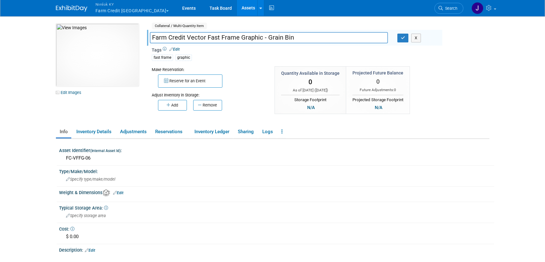
click at [184, 39] on input "Farm Credit Vector Fast Frame Graphic - Grain Bin" at bounding box center [269, 37] width 238 height 11
type input "Farm Credit - Vector Fast Frame Graphic - Grain Bin"
click at [404, 41] on button "button" at bounding box center [402, 38] width 11 height 9
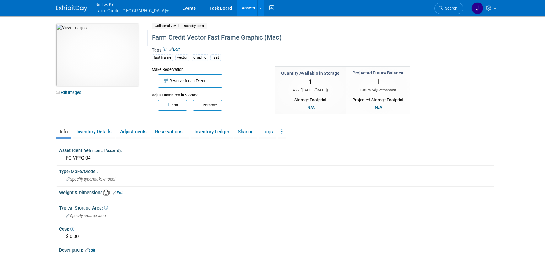
click at [177, 36] on div "Farm Credit Vector Fast Frame Graphic (Mac)" at bounding box center [294, 37] width 288 height 11
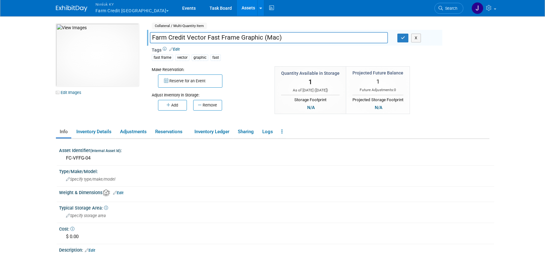
drag, startPoint x: 184, startPoint y: 37, endPoint x: 196, endPoint y: 37, distance: 11.9
click at [184, 37] on input "Farm Credit Vector Fast Frame Graphic (Mac)" at bounding box center [269, 37] width 238 height 11
type input "Farm Credit - Vector Fast Frame Graphic (Mac)"
click at [403, 38] on icon "button" at bounding box center [403, 38] width 4 height 4
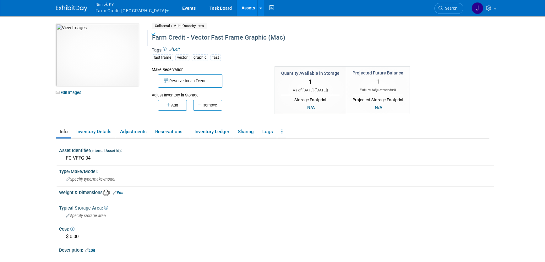
click at [237, 9] on link "Assets" at bounding box center [248, 8] width 23 height 16
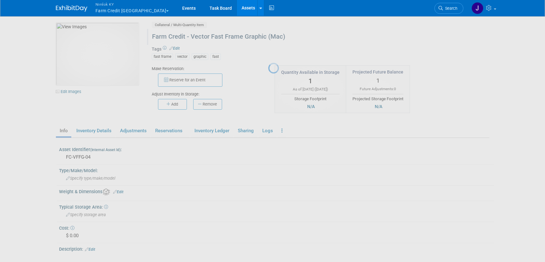
scroll to position [1, 0]
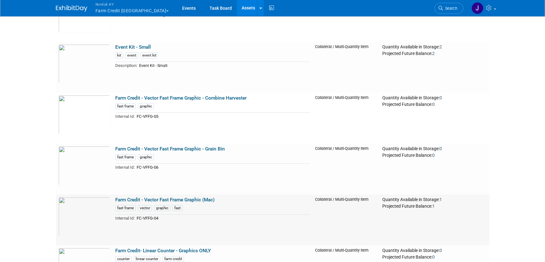
scroll to position [7041, 0]
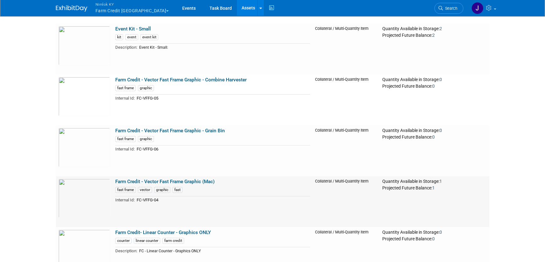
click at [202, 179] on link "Farm Credit - Vector Fast Frame Graphic (Mac)" at bounding box center [164, 182] width 99 height 6
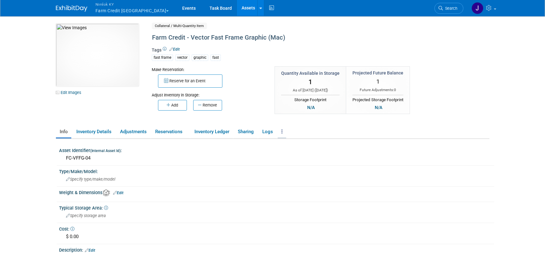
click at [284, 130] on link at bounding box center [282, 131] width 8 height 11
click at [303, 145] on link "Copy/Duplicate Asset" at bounding box center [305, 144] width 55 height 11
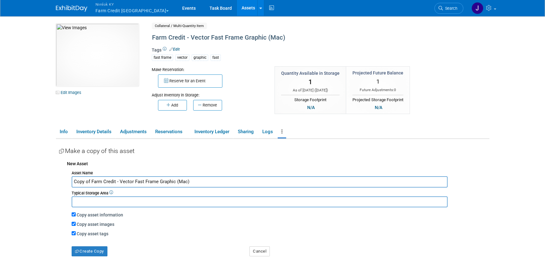
drag, startPoint x: 90, startPoint y: 181, endPoint x: 47, endPoint y: 181, distance: 43.0
click at [47, 181] on body "Nimlok KY Farm Credit Mid America Explore: My Workspaces 46 Go to Workspace: Ev…" at bounding box center [272, 131] width 545 height 262
type input "Farm Credit - Vector Fast Frame Graphic (Mac)"
click at [260, 249] on button "Cancel" at bounding box center [259, 251] width 20 height 10
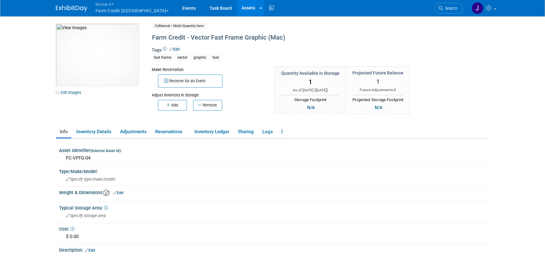
click at [237, 8] on link "Assets" at bounding box center [248, 8] width 23 height 16
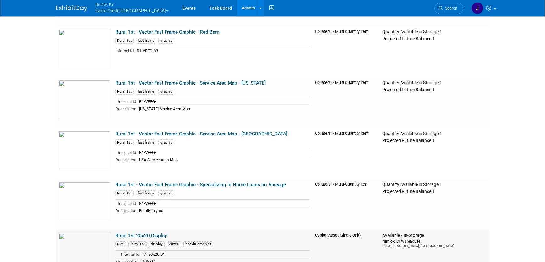
scroll to position [16565, 0]
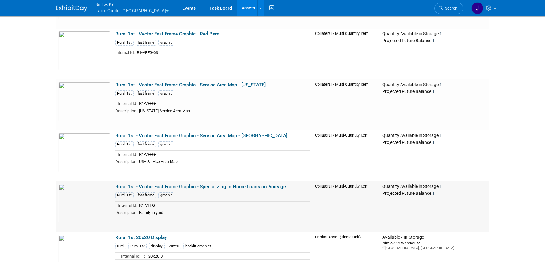
click at [183, 184] on link "Rural 1st - Vector Fast Frame Graphic - Specializing in Home Loans on Acreage" at bounding box center [200, 187] width 171 height 6
click at [91, 96] on img at bounding box center [84, 101] width 52 height 39
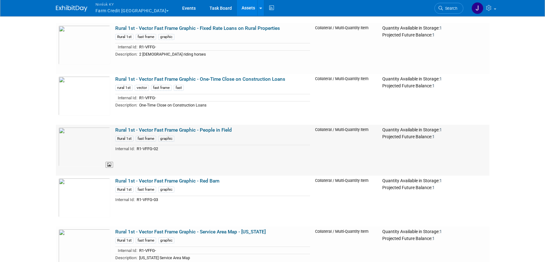
scroll to position [16417, 0]
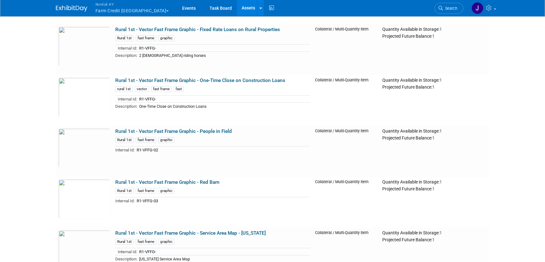
click at [155, 78] on link "Rural 1st - Vector Fast Frame Graphic - One-Time Close on Construction Loans" at bounding box center [200, 81] width 170 height 6
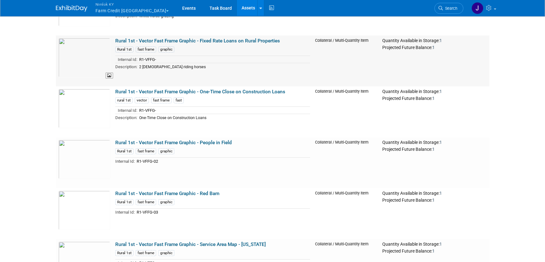
scroll to position [16404, 0]
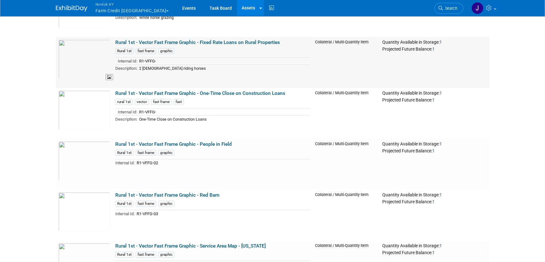
click at [92, 54] on img at bounding box center [84, 59] width 52 height 39
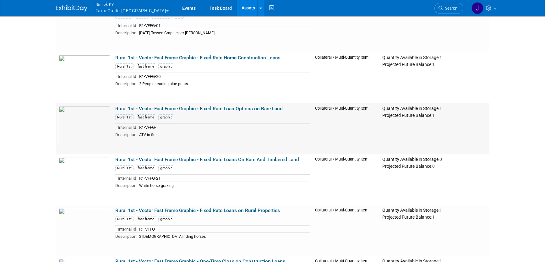
scroll to position [16236, 0]
click at [221, 124] on td "R1-VFFG-" at bounding box center [223, 128] width 173 height 8
click at [222, 106] on link "Rural 1st - Vector Fast Frame Graphic - Fixed Rate Loan Options on Bare Land" at bounding box center [198, 109] width 167 height 6
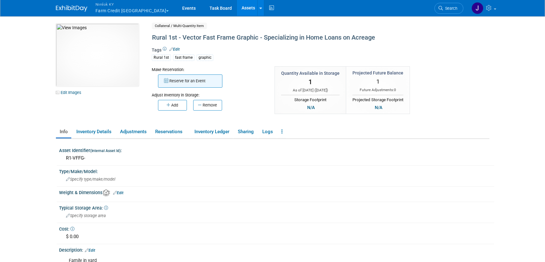
click at [189, 80] on button "Reserve for an Event" at bounding box center [190, 80] width 64 height 13
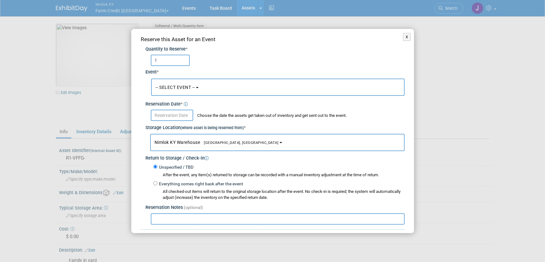
type input "1"
click at [176, 85] on span "-- SELECT EVENT --" at bounding box center [176, 87] width 40 height 5
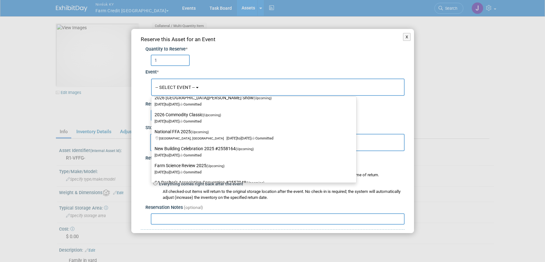
scroll to position [200, 0]
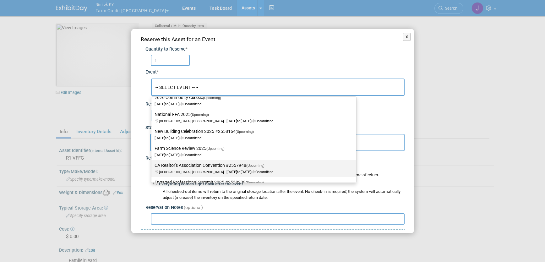
click at [192, 169] on label "CA Realtor's Association Convention #2557948 (Upcoming) [GEOGRAPHIC_DATA], [GEO…" at bounding box center [252, 168] width 195 height 14
click at [152, 167] on input "CA Realtor's Association Convention #2557948 (Upcoming) [GEOGRAPHIC_DATA], [GEO…" at bounding box center [150, 165] width 4 height 4
select select "11143332"
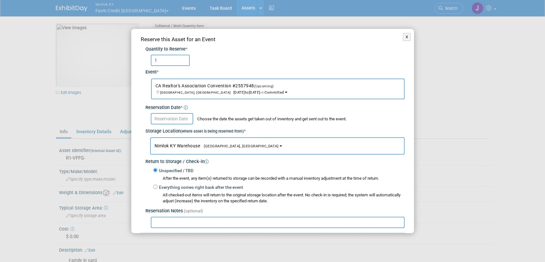
click at [181, 119] on input "text" at bounding box center [172, 118] width 42 height 11
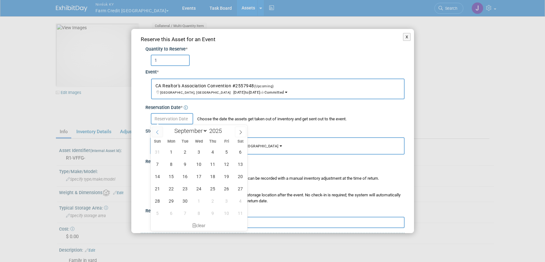
click at [152, 130] on span at bounding box center [157, 132] width 11 height 11
select select "7"
click at [211, 176] on span "14" at bounding box center [213, 176] width 12 height 12
type input "[DATE]"
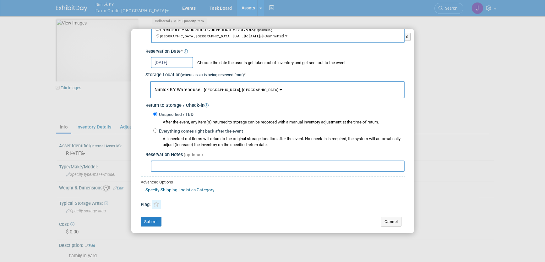
scroll to position [11, 0]
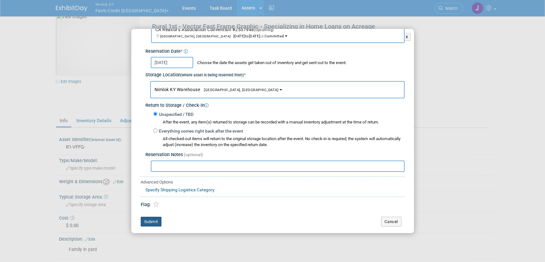
click at [148, 221] on button "Submit" at bounding box center [151, 222] width 21 height 10
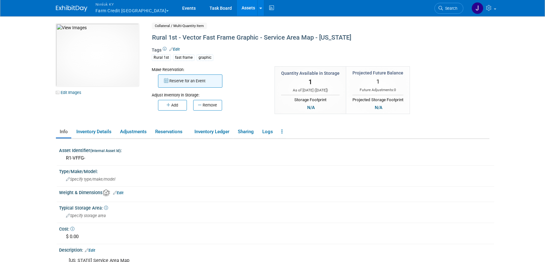
click at [191, 83] on button "Reserve for an Event" at bounding box center [190, 80] width 64 height 13
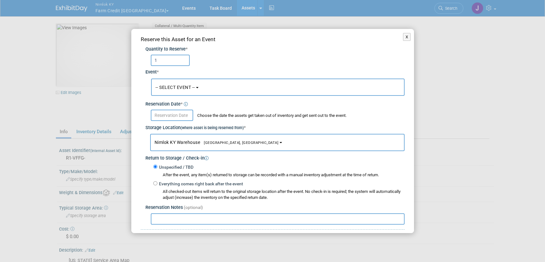
type input "1"
click at [202, 87] on button "-- SELECT EVENT --" at bounding box center [278, 87] width 254 height 17
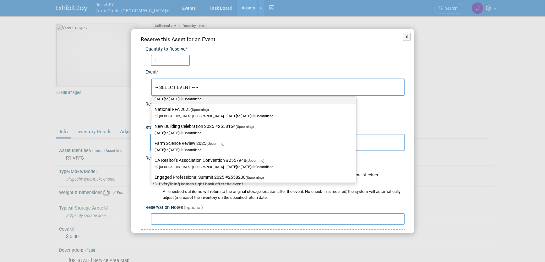
scroll to position [206, 0]
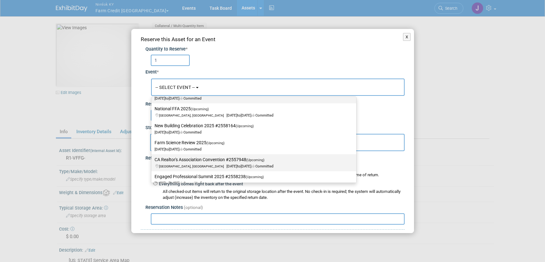
click at [209, 159] on label "CA Realtor's Association Convention #2557948 (Upcoming) [GEOGRAPHIC_DATA], [GEO…" at bounding box center [252, 163] width 195 height 14
click at [152, 159] on input "CA Realtor's Association Convention #2557948 (Upcoming) [GEOGRAPHIC_DATA], [GEO…" at bounding box center [150, 160] width 4 height 4
select select "11143332"
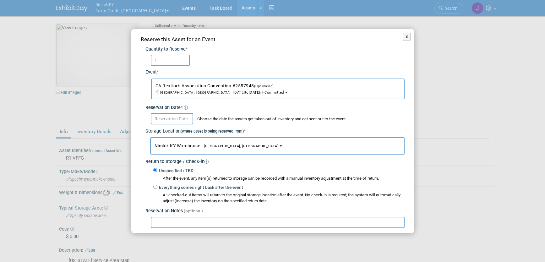
click at [164, 122] on body "Nimlok KY Farm Credit [GEOGRAPHIC_DATA] Explore: My Workspaces 46 Go to Workspa…" at bounding box center [272, 131] width 545 height 262
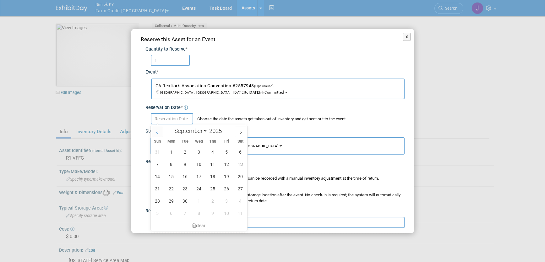
click at [156, 133] on icon at bounding box center [157, 132] width 4 height 4
select select "7"
click at [212, 176] on span "14" at bounding box center [213, 176] width 12 height 12
type input "[DATE]"
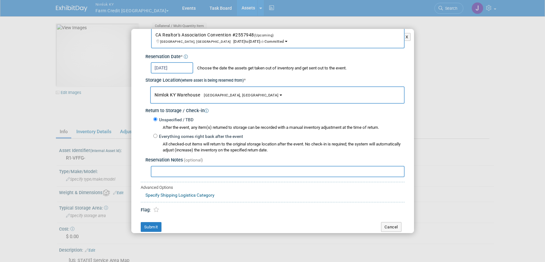
scroll to position [56, 0]
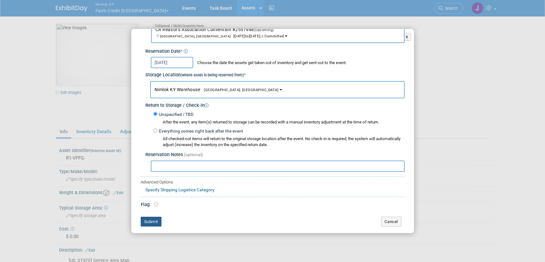
click at [155, 220] on button "Submit" at bounding box center [151, 222] width 21 height 10
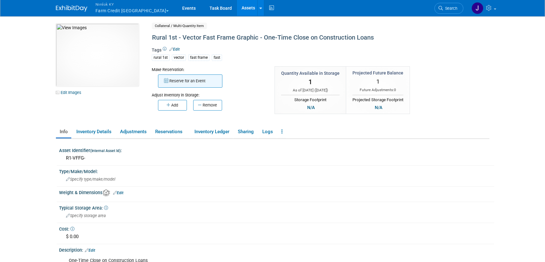
click at [181, 81] on button "Reserve for an Event" at bounding box center [190, 80] width 64 height 13
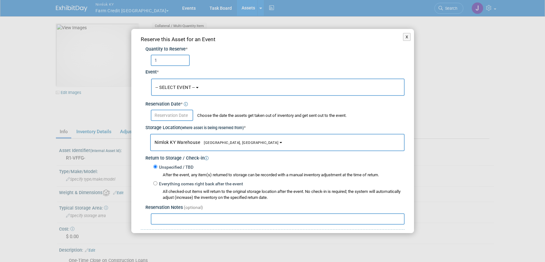
type input "1"
click at [203, 91] on button "-- SELECT EVENT --" at bounding box center [278, 87] width 254 height 17
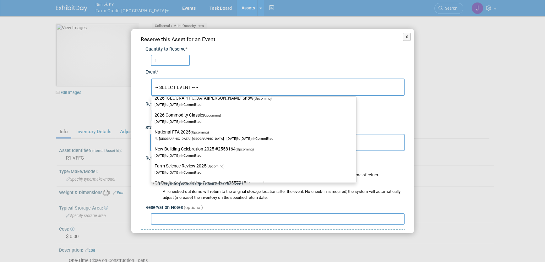
scroll to position [193, 0]
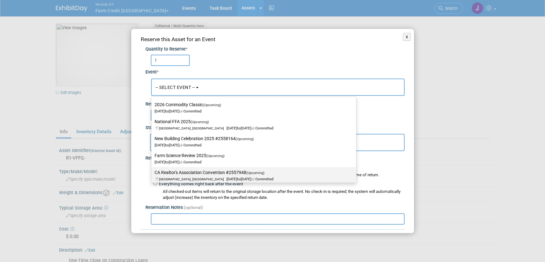
click at [237, 177] on span "to" at bounding box center [238, 179] width 3 height 4
click at [152, 175] on input "CA Realtor's Association Convention #2557948 (Upcoming) [GEOGRAPHIC_DATA], [GEO…" at bounding box center [150, 173] width 4 height 4
select select "11143332"
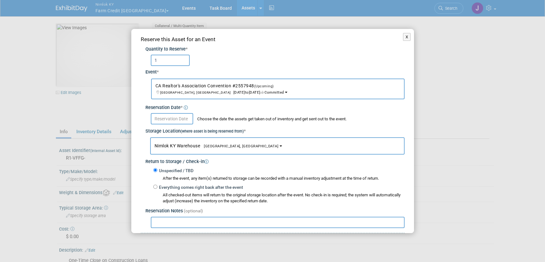
click at [176, 120] on input "text" at bounding box center [172, 118] width 42 height 11
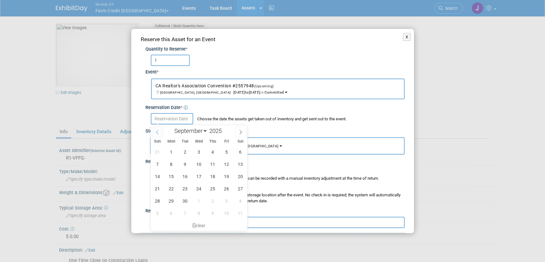
click at [156, 133] on icon at bounding box center [157, 132] width 4 height 4
select select "7"
click at [209, 176] on span "14" at bounding box center [213, 176] width 12 height 12
type input "[DATE]"
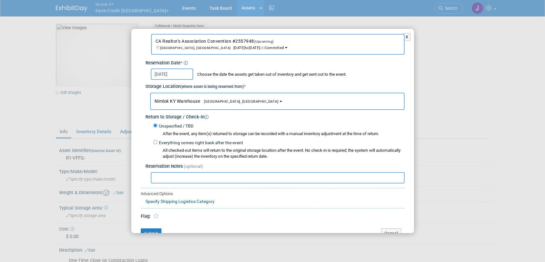
scroll to position [48, 0]
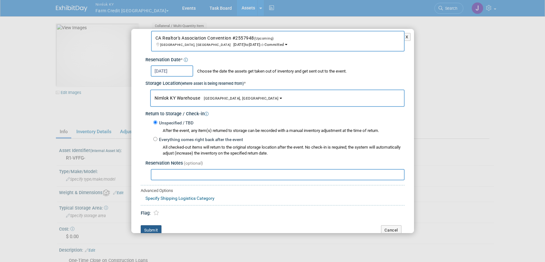
click at [158, 228] on button "Submit" at bounding box center [151, 230] width 21 height 10
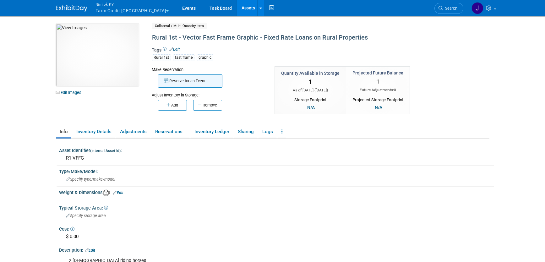
click at [191, 81] on button "Reserve for an Event" at bounding box center [190, 80] width 64 height 13
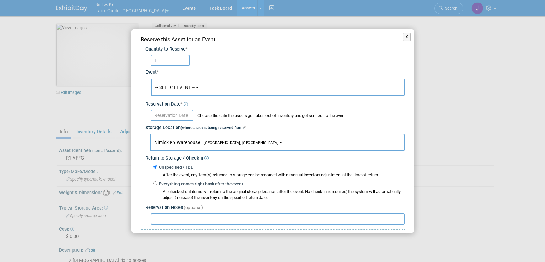
type input "1"
click at [204, 89] on button "-- SELECT EVENT --" at bounding box center [278, 87] width 254 height 17
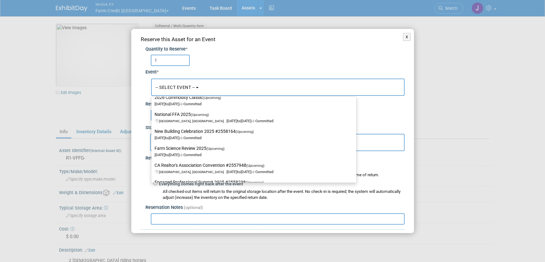
scroll to position [206, 0]
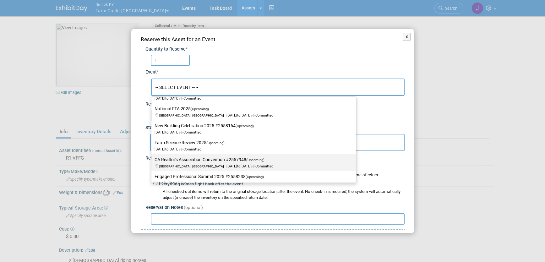
click at [241, 162] on label "CA Realtor's Association Convention #2557948 (Upcoming) [GEOGRAPHIC_DATA], [GEO…" at bounding box center [252, 163] width 195 height 14
click at [152, 162] on input "CA Realtor's Association Convention #2557948 (Upcoming) [GEOGRAPHIC_DATA], [GEO…" at bounding box center [150, 160] width 4 height 4
select select "11143332"
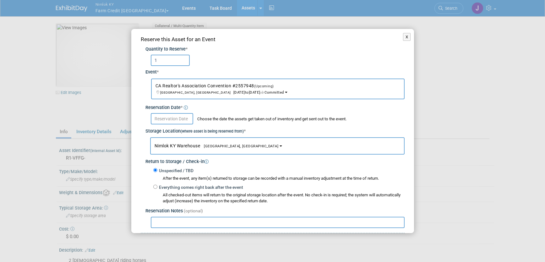
click at [181, 120] on input "text" at bounding box center [172, 118] width 42 height 11
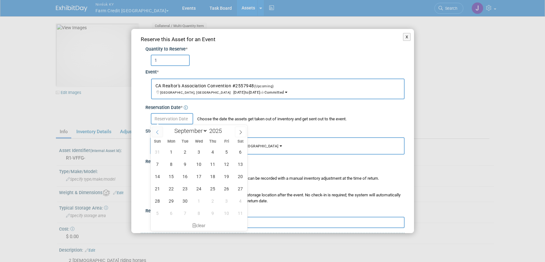
click at [158, 130] on icon at bounding box center [157, 132] width 4 height 4
select select "7"
click at [212, 177] on span "14" at bounding box center [213, 176] width 12 height 12
type input "[DATE]"
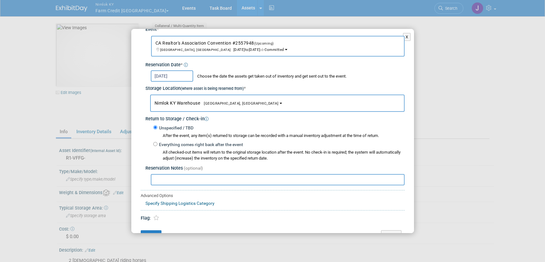
scroll to position [56, 0]
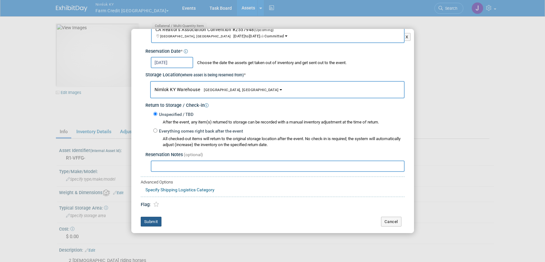
click at [153, 219] on button "Submit" at bounding box center [151, 222] width 21 height 10
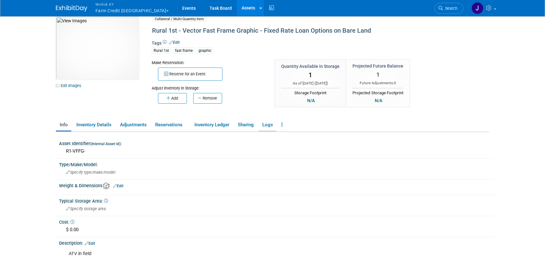
scroll to position [7, 0]
click at [268, 124] on link "Logs" at bounding box center [268, 125] width 18 height 11
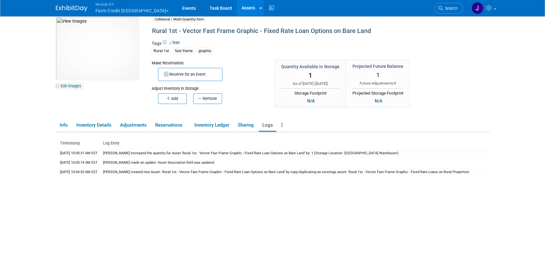
click at [75, 85] on link "Edit Images" at bounding box center [70, 86] width 28 height 8
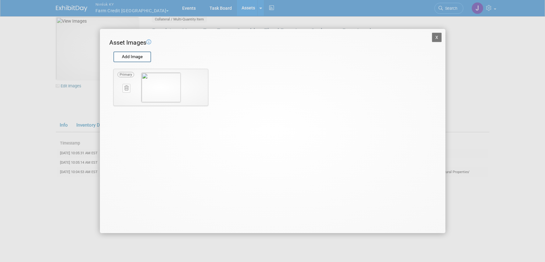
click at [126, 87] on icon at bounding box center [126, 88] width 4 height 5
click at [123, 96] on icon "button" at bounding box center [123, 96] width 4 height 4
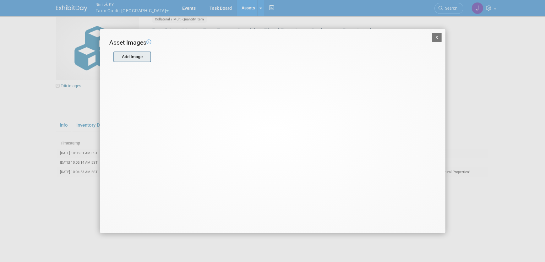
click at [137, 61] on input "file" at bounding box center [113, 56] width 75 height 9
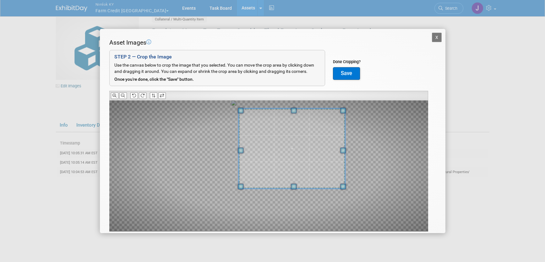
click at [315, 96] on div "Asset Images Add Image STEP 2 — Crop the Image Use the canvas below to crop the…" at bounding box center [272, 144] width 327 height 213
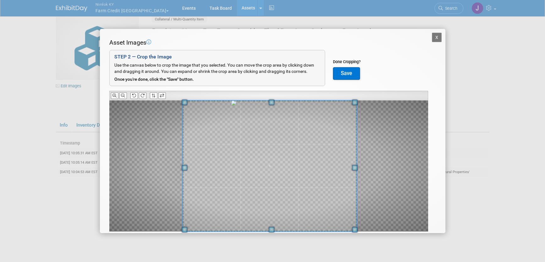
click at [179, 235] on div "X Asset Images Add Image STEP 2 — Crop the Image Use the canvas below to crop t…" at bounding box center [272, 131] width 545 height 262
click at [345, 73] on button "Save" at bounding box center [346, 73] width 27 height 13
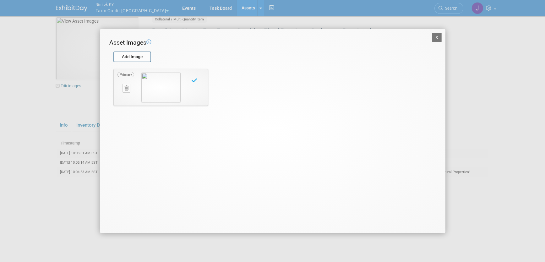
click at [438, 36] on button "X" at bounding box center [437, 37] width 10 height 9
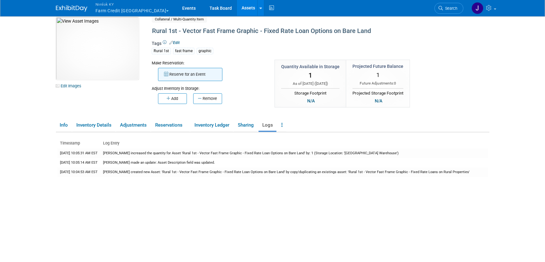
click at [185, 70] on button "Reserve for an Event" at bounding box center [190, 74] width 64 height 13
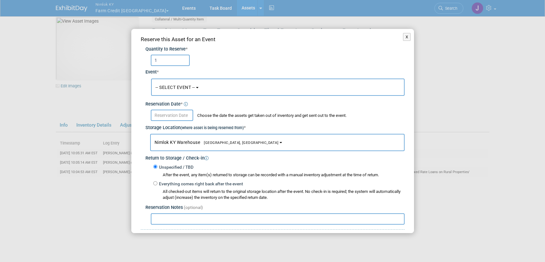
type input "1"
click at [181, 85] on span "-- SELECT EVENT --" at bounding box center [176, 87] width 40 height 5
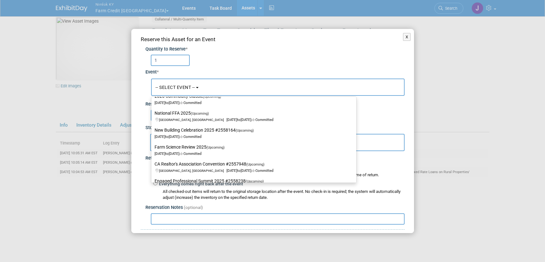
scroll to position [202, 0]
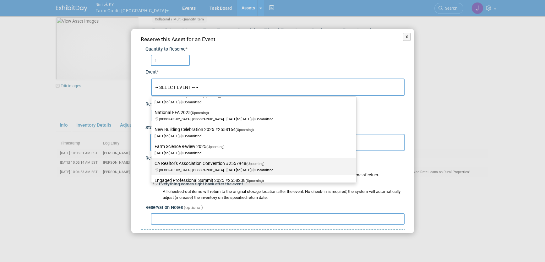
click at [184, 167] on label "CA Realtor's Association Convention #2557948 (Upcoming) [GEOGRAPHIC_DATA], [GEO…" at bounding box center [252, 166] width 195 height 14
click at [152, 166] on input "CA Realtor's Association Convention #2557948 (Upcoming) [GEOGRAPHIC_DATA], [GEO…" at bounding box center [150, 163] width 4 height 4
select select "11143332"
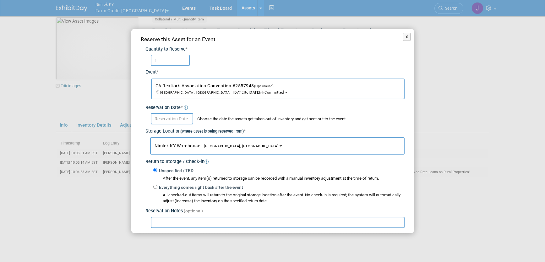
click at [176, 121] on input "text" at bounding box center [172, 118] width 42 height 11
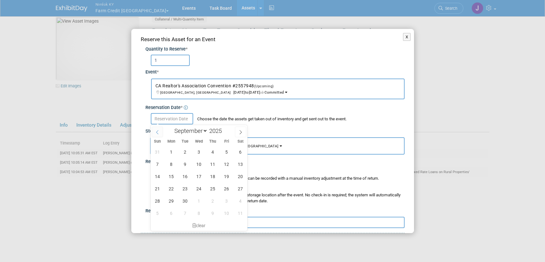
click at [158, 133] on icon at bounding box center [157, 132] width 4 height 4
select select "7"
click at [213, 175] on span "14" at bounding box center [213, 176] width 12 height 12
type input "[DATE]"
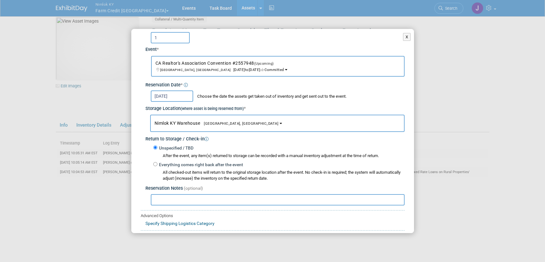
scroll to position [56, 0]
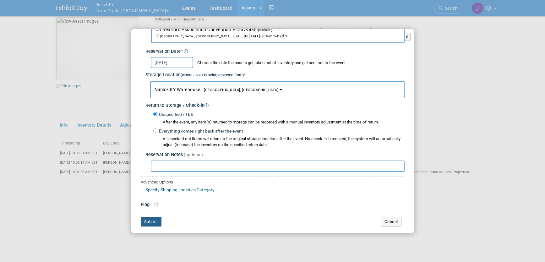
click at [157, 220] on button "Submit" at bounding box center [151, 222] width 21 height 10
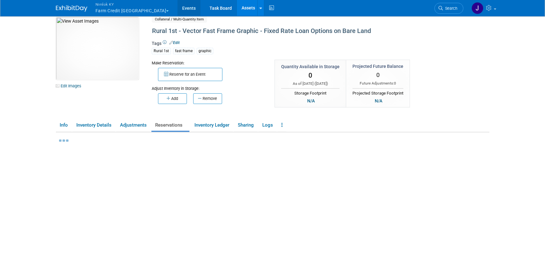
click at [178, 5] on link "Events" at bounding box center [189, 8] width 23 height 16
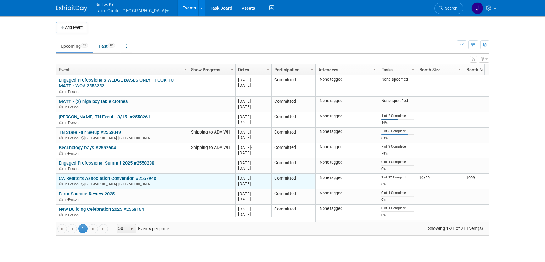
click at [88, 180] on link "CA Realtor's Association Convention #2557948" at bounding box center [107, 179] width 97 height 6
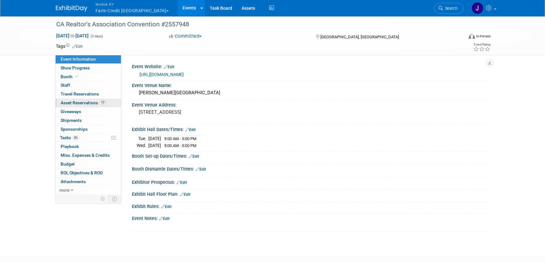
click at [90, 99] on link "17 Asset Reservations 17" at bounding box center [88, 103] width 65 height 8
